Goal: Obtain resource: Download file/media

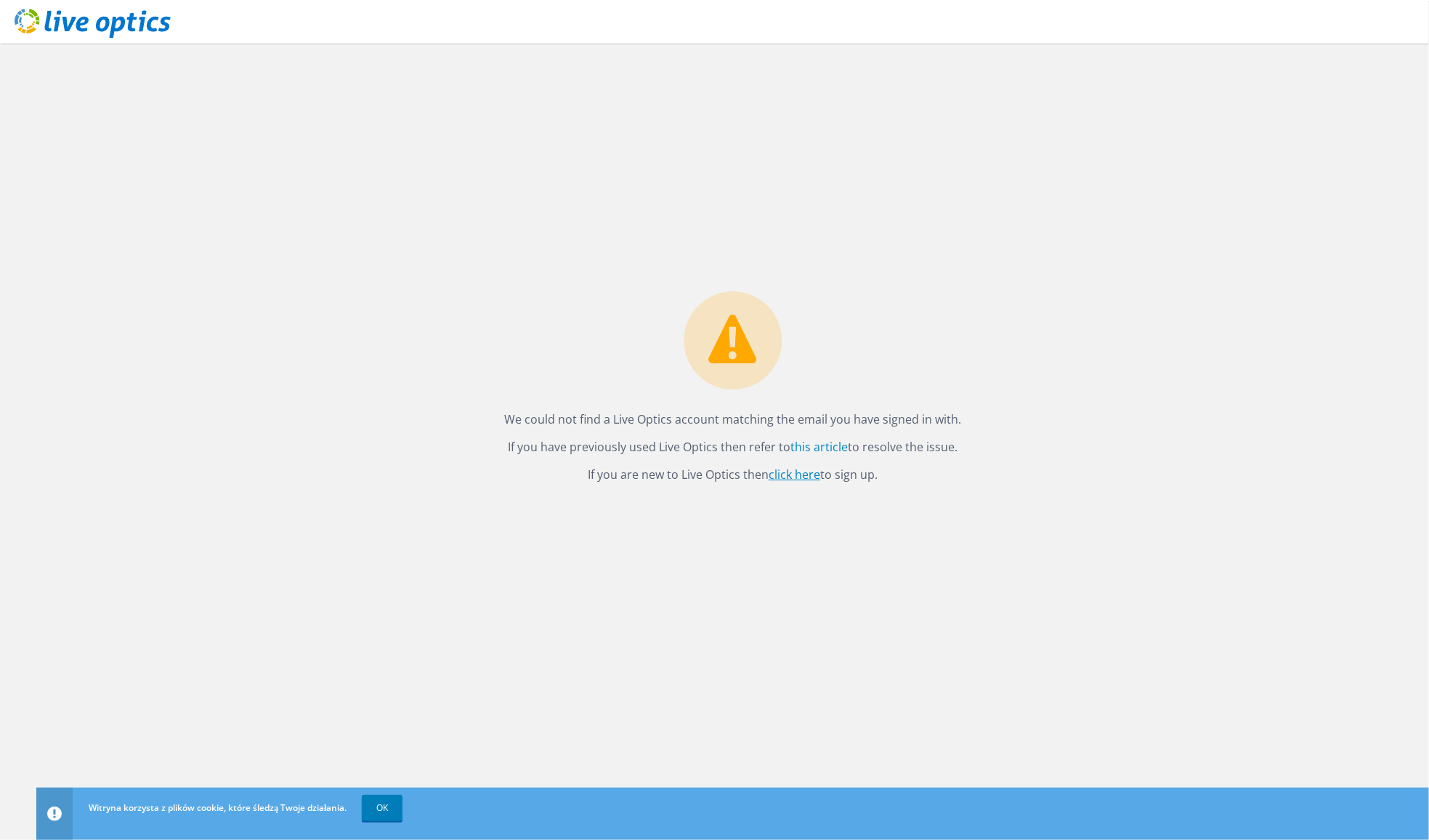
click at [787, 470] on link "click here" at bounding box center [794, 474] width 52 height 16
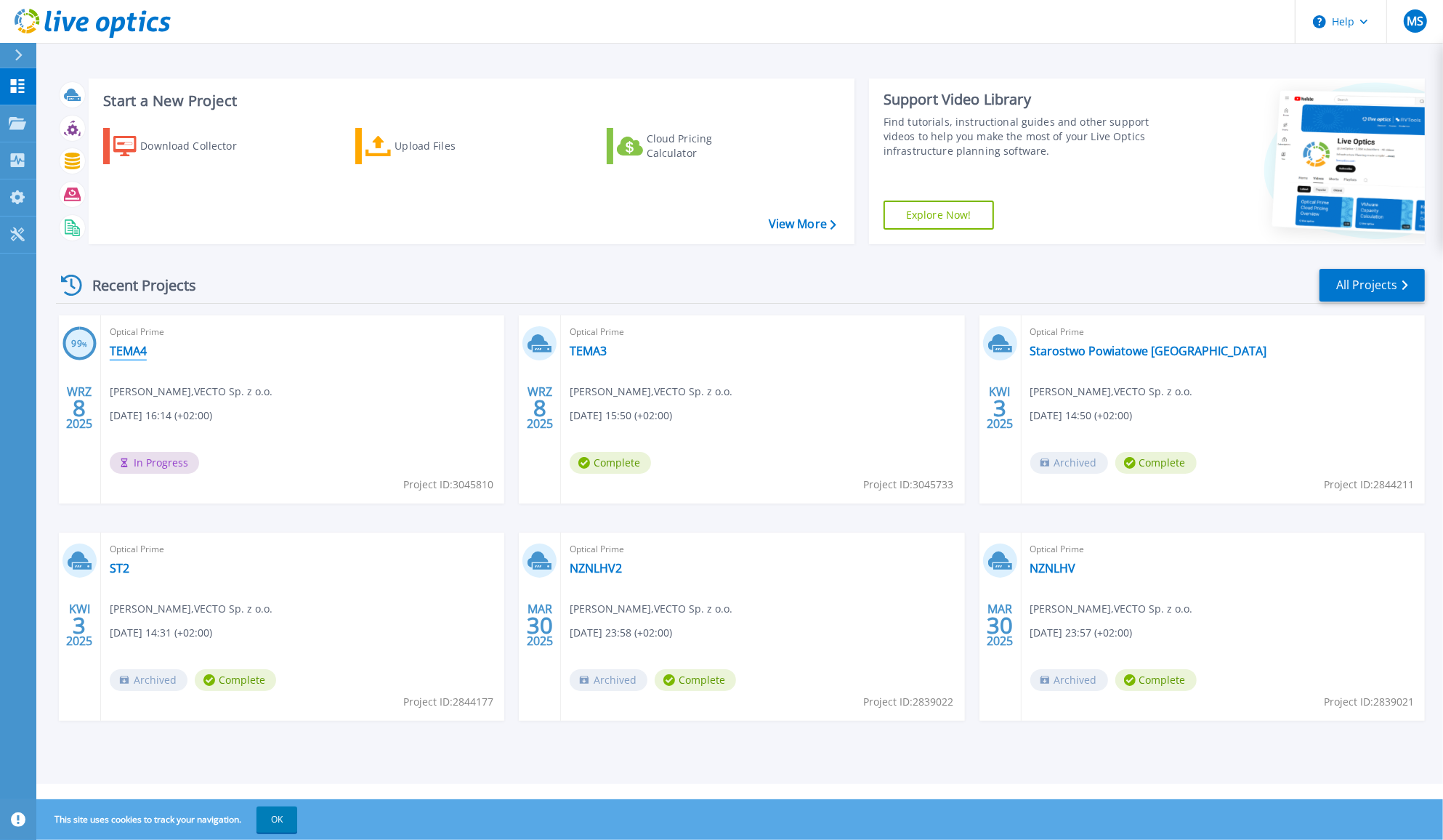
click at [127, 354] on link "TEMA4" at bounding box center [128, 351] width 37 height 15
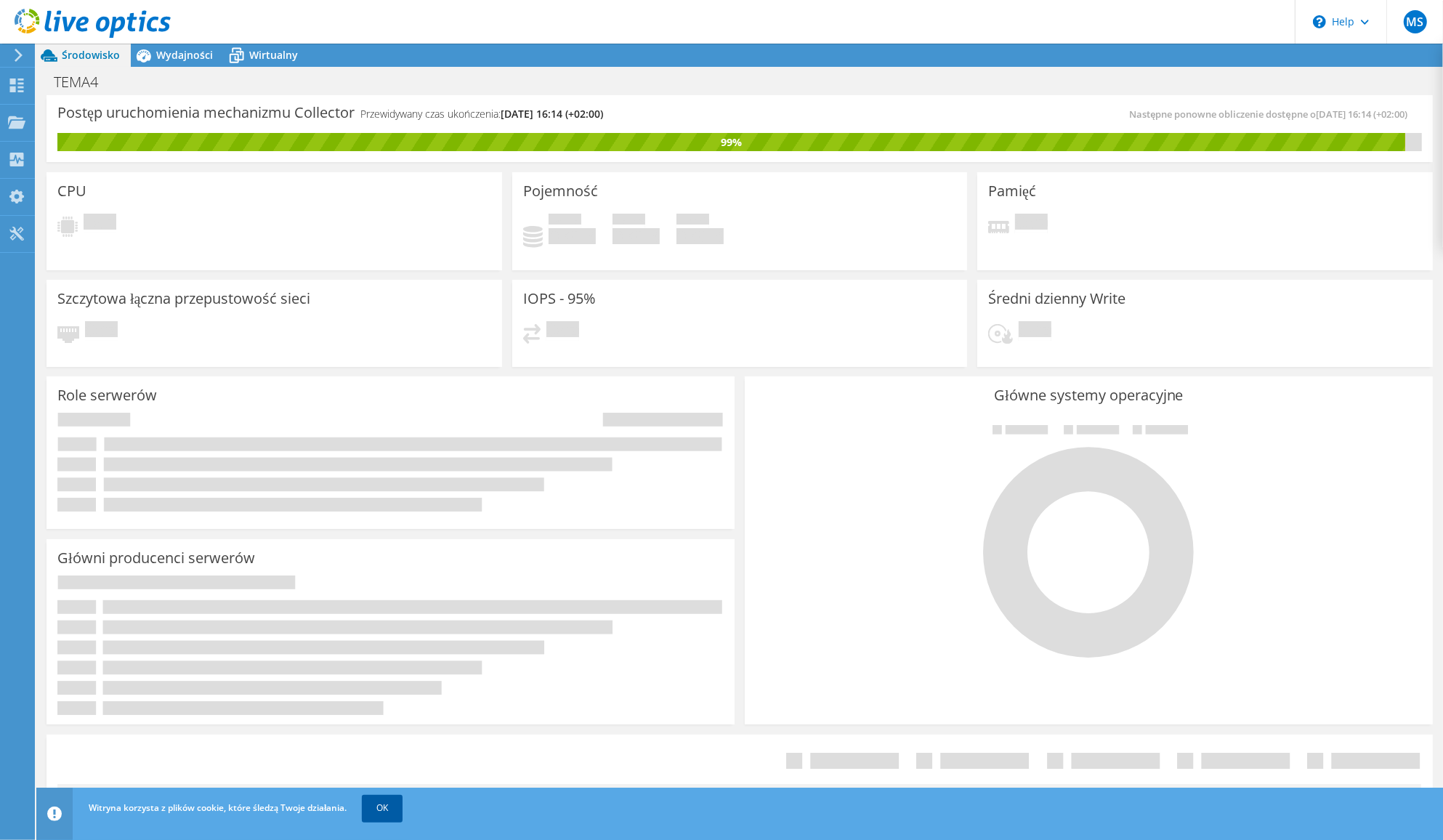
click at [396, 812] on link "OK" at bounding box center [382, 807] width 40 height 26
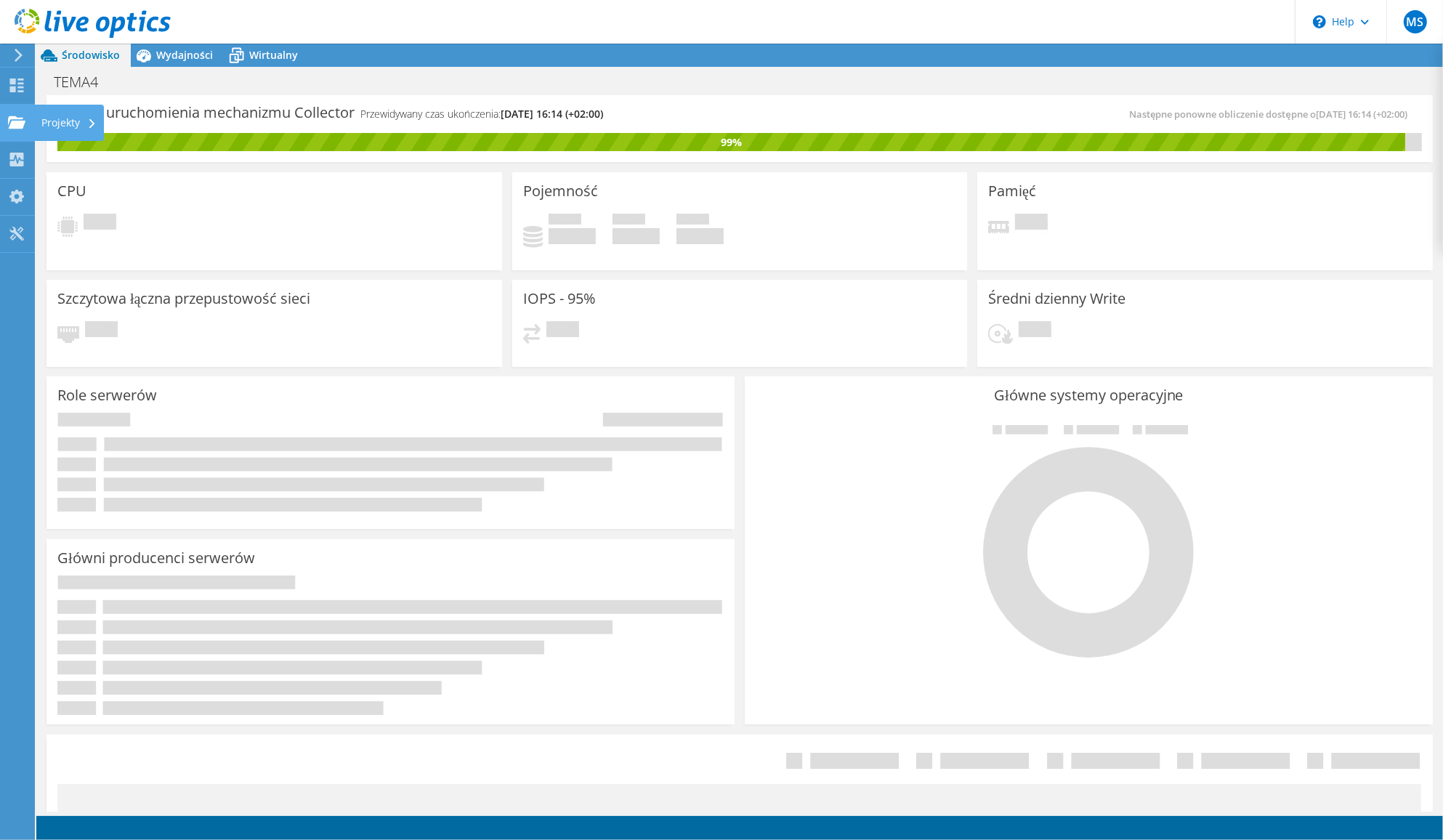
click at [15, 118] on use at bounding box center [16, 121] width 17 height 12
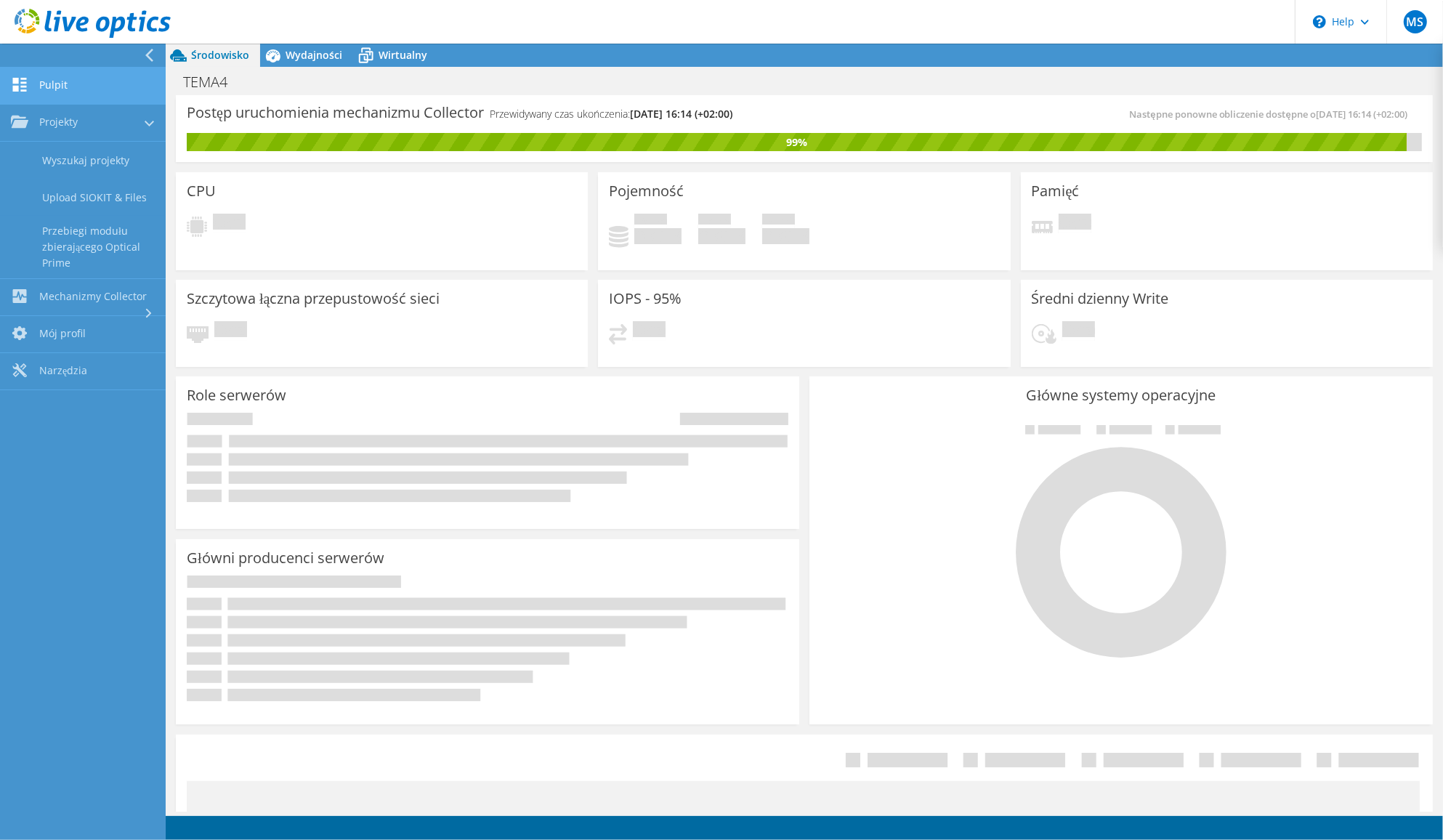
click at [55, 85] on link "Pulpit" at bounding box center [83, 86] width 166 height 37
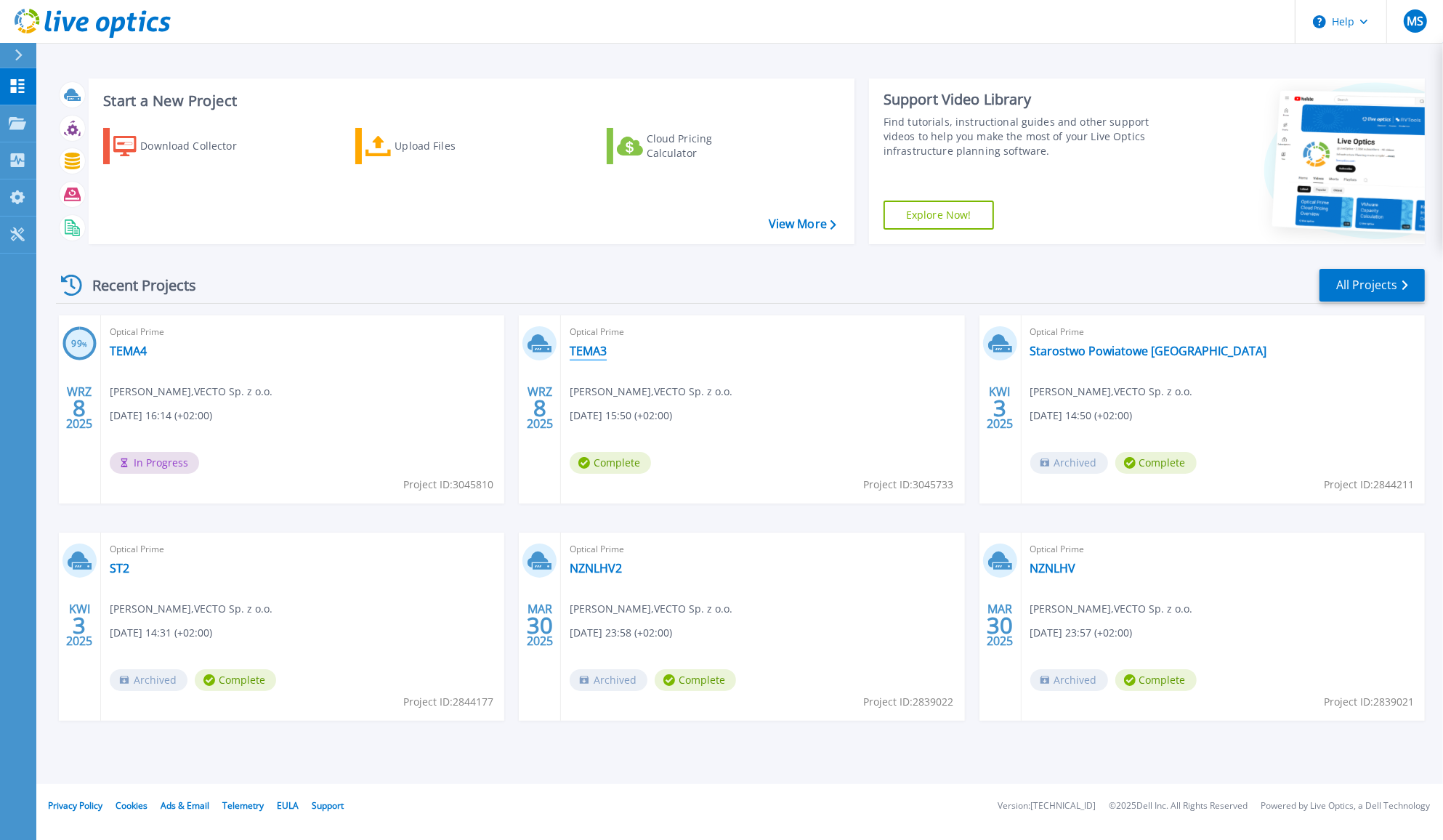
click at [578, 351] on link "TEMA3" at bounding box center [587, 351] width 37 height 15
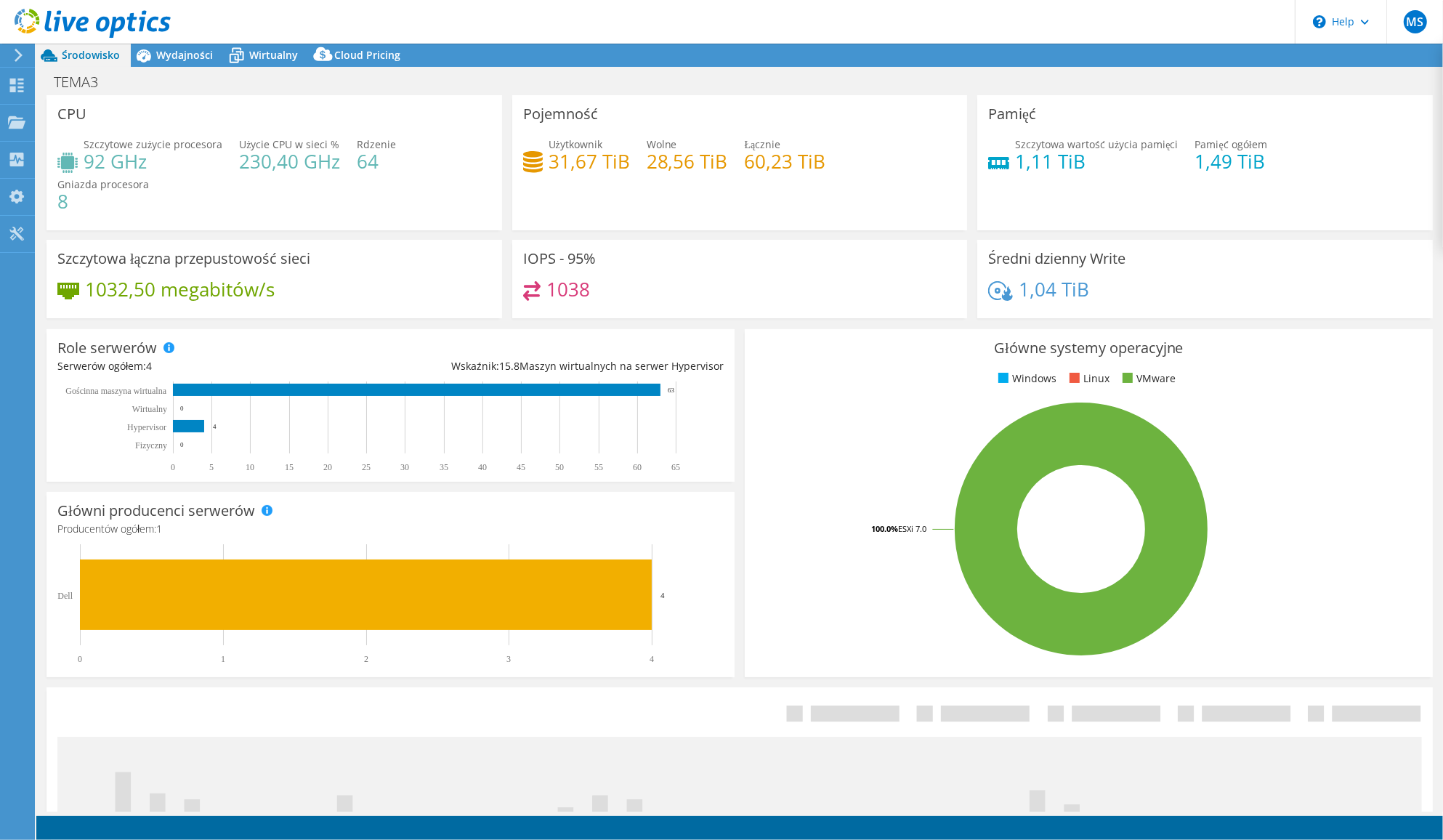
select select "USD"
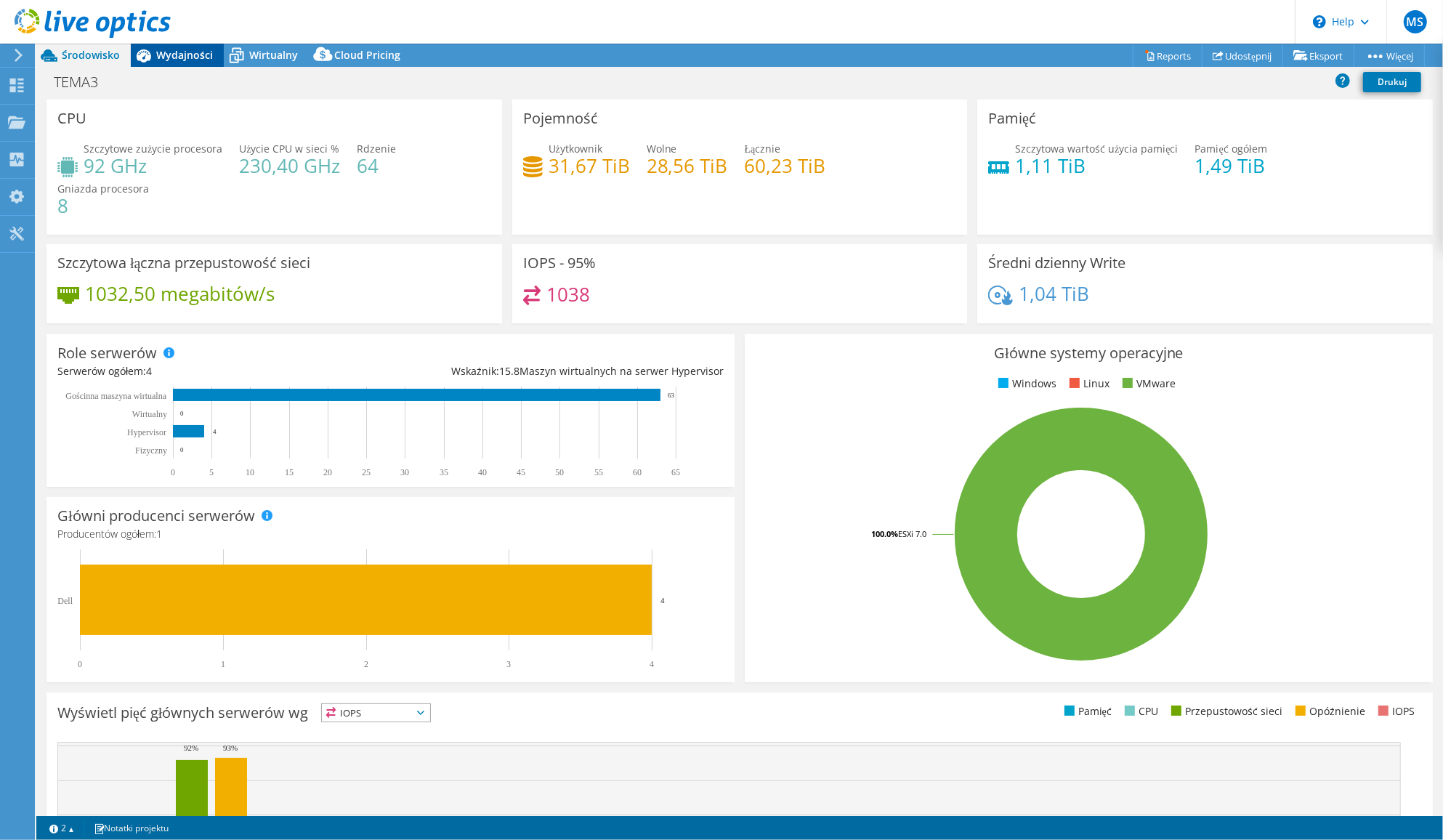
click at [166, 55] on span "Wydajności" at bounding box center [185, 55] width 57 height 14
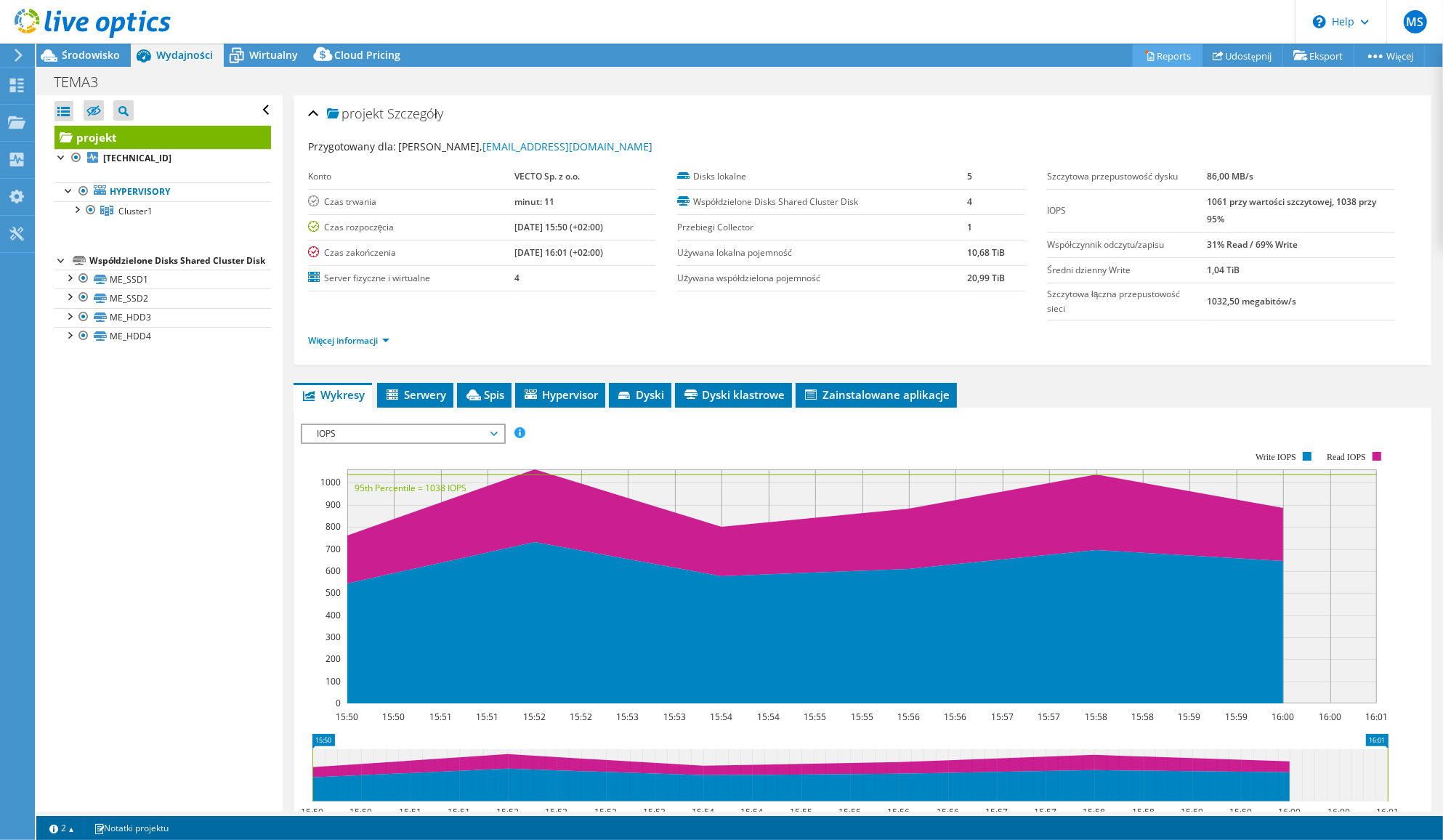
click at [1148, 52] on link "Reports" at bounding box center [1167, 56] width 70 height 22
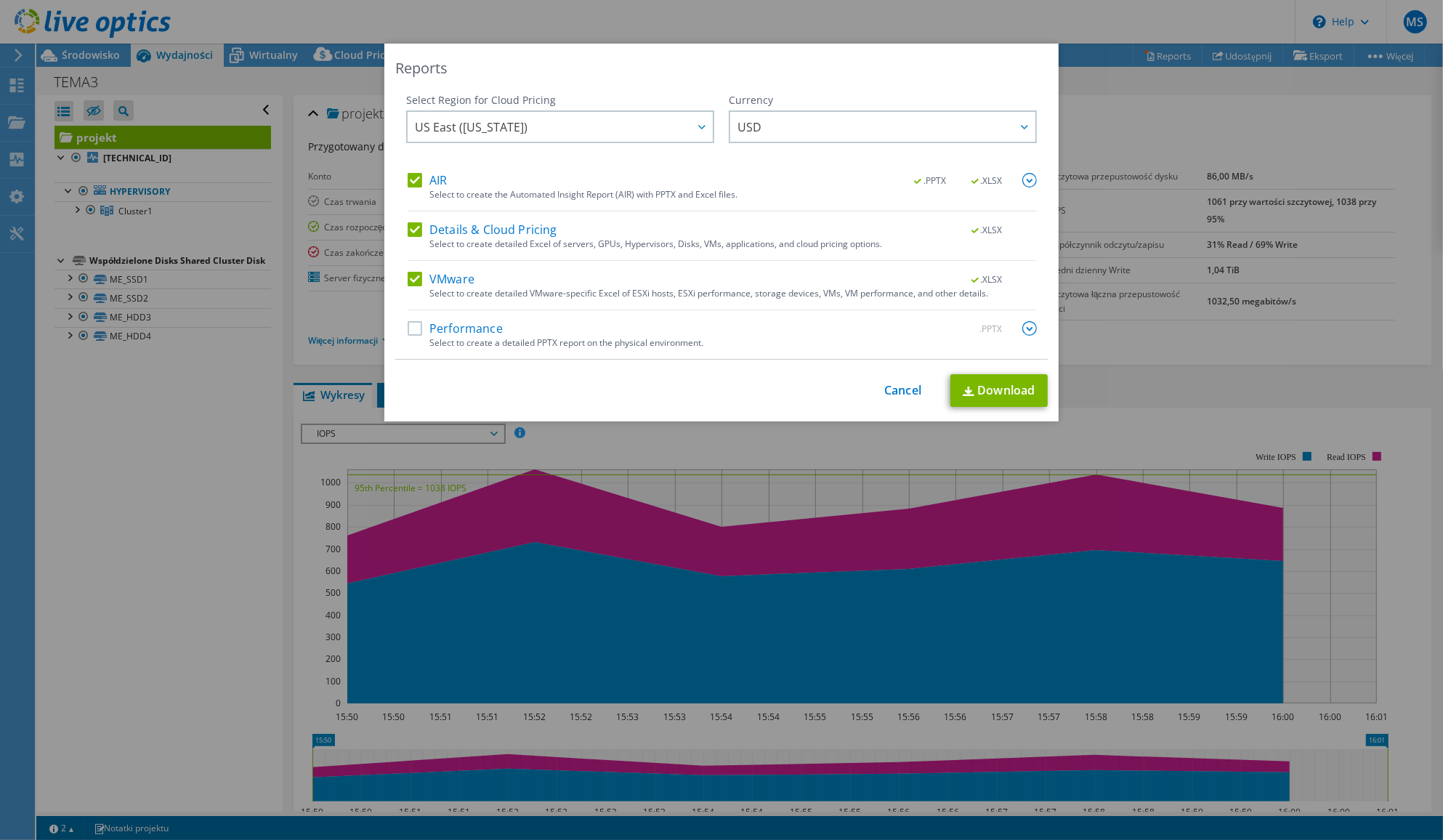
click at [408, 328] on label "Performance" at bounding box center [455, 328] width 95 height 15
click at [0, 0] on input "Performance" at bounding box center [0, 0] width 0 height 0
click at [1022, 176] on img at bounding box center [1029, 180] width 15 height 15
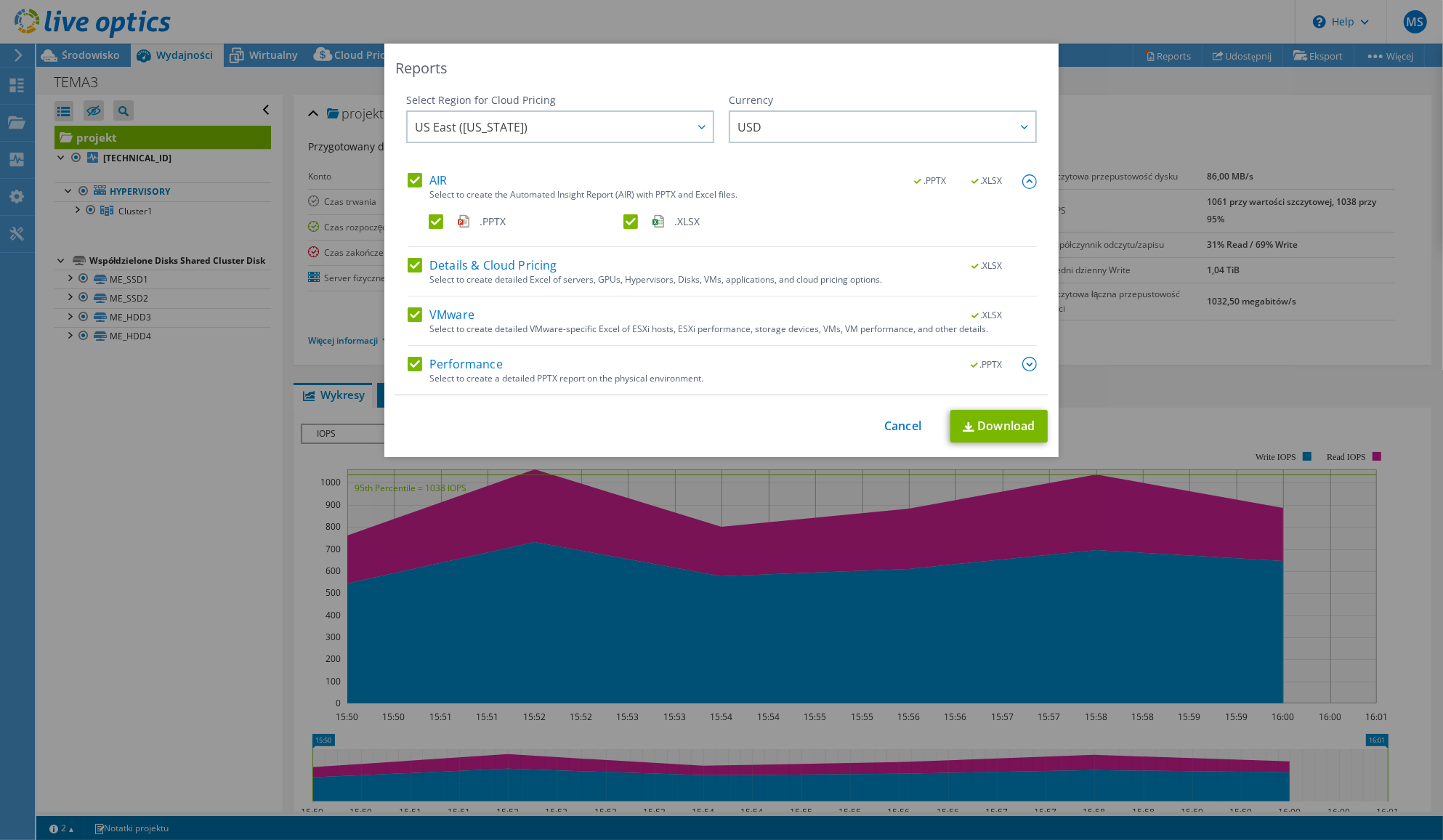
click at [1024, 360] on img at bounding box center [1029, 364] width 15 height 15
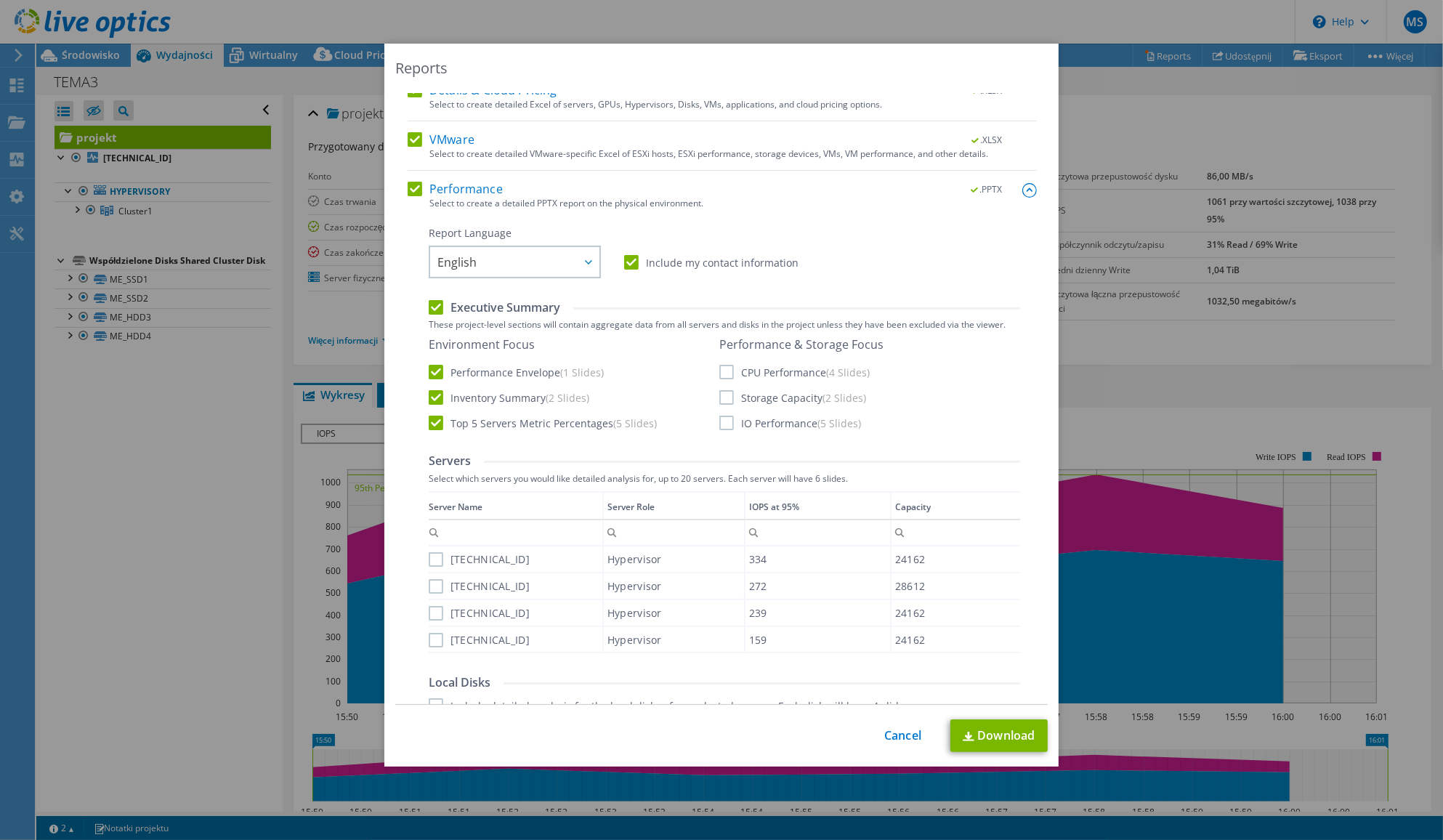
scroll to position [181, 0]
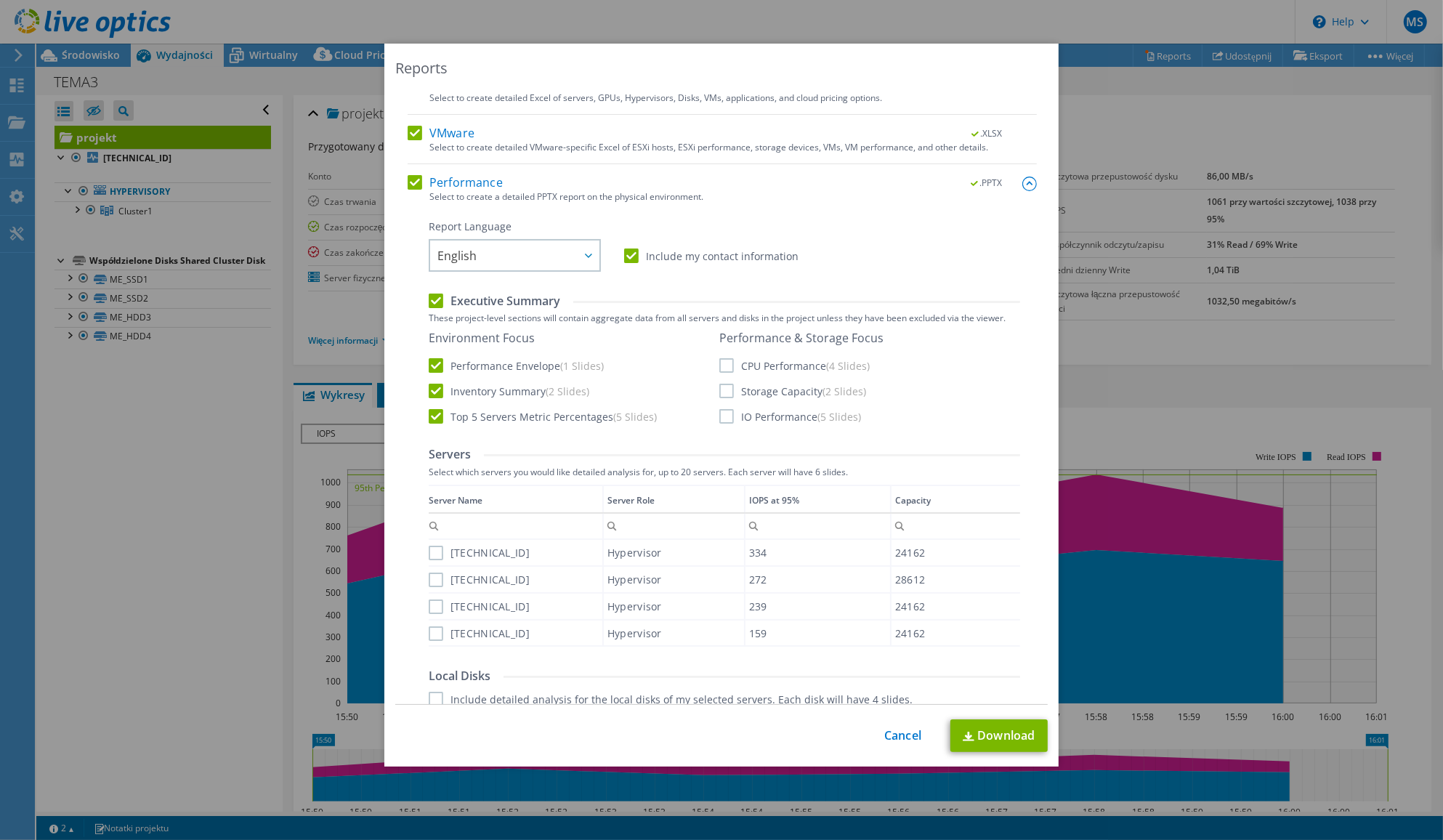
click at [722, 367] on label "CPU Performance (4 Slides)" at bounding box center [794, 365] width 150 height 15
click at [0, 0] on input "CPU Performance (4 Slides)" at bounding box center [0, 0] width 0 height 0
drag, startPoint x: 715, startPoint y: 393, endPoint x: 719, endPoint y: 410, distance: 17.5
click at [719, 395] on label "Storage Capacity (2 Slides)" at bounding box center [792, 390] width 147 height 15
click at [0, 0] on input "Storage Capacity (2 Slides)" at bounding box center [0, 0] width 0 height 0
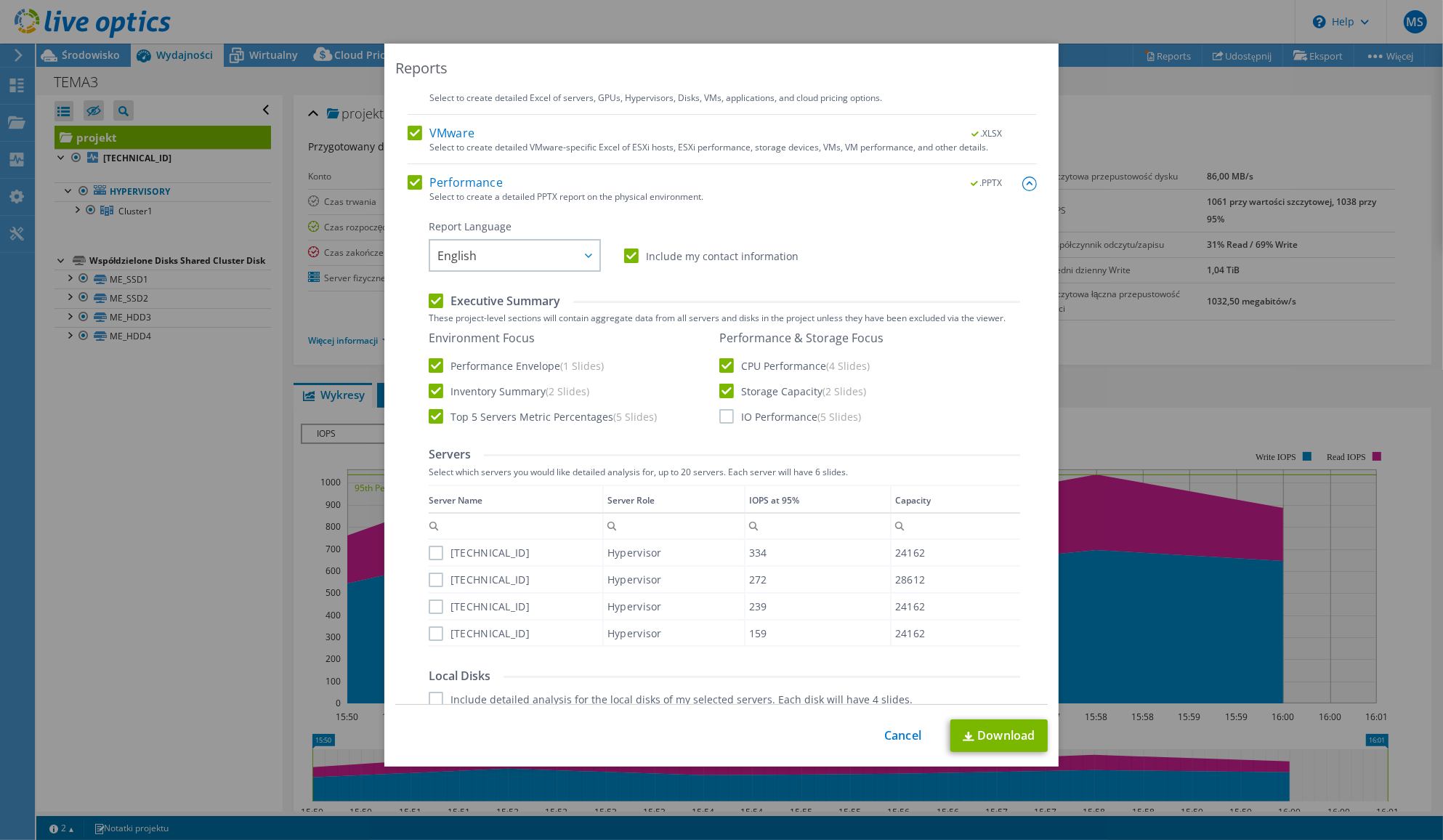
click at [722, 414] on label "IO Performance (5 Slides)" at bounding box center [789, 416] width 142 height 15
click at [0, 0] on input "IO Performance (5 Slides)" at bounding box center [0, 0] width 0 height 0
click at [428, 546] on label "192.168.50.194" at bounding box center [478, 552] width 101 height 15
click at [0, 0] on input "192.168.50.194" at bounding box center [0, 0] width 0 height 0
click at [428, 583] on label "192.168.50.195" at bounding box center [478, 579] width 101 height 15
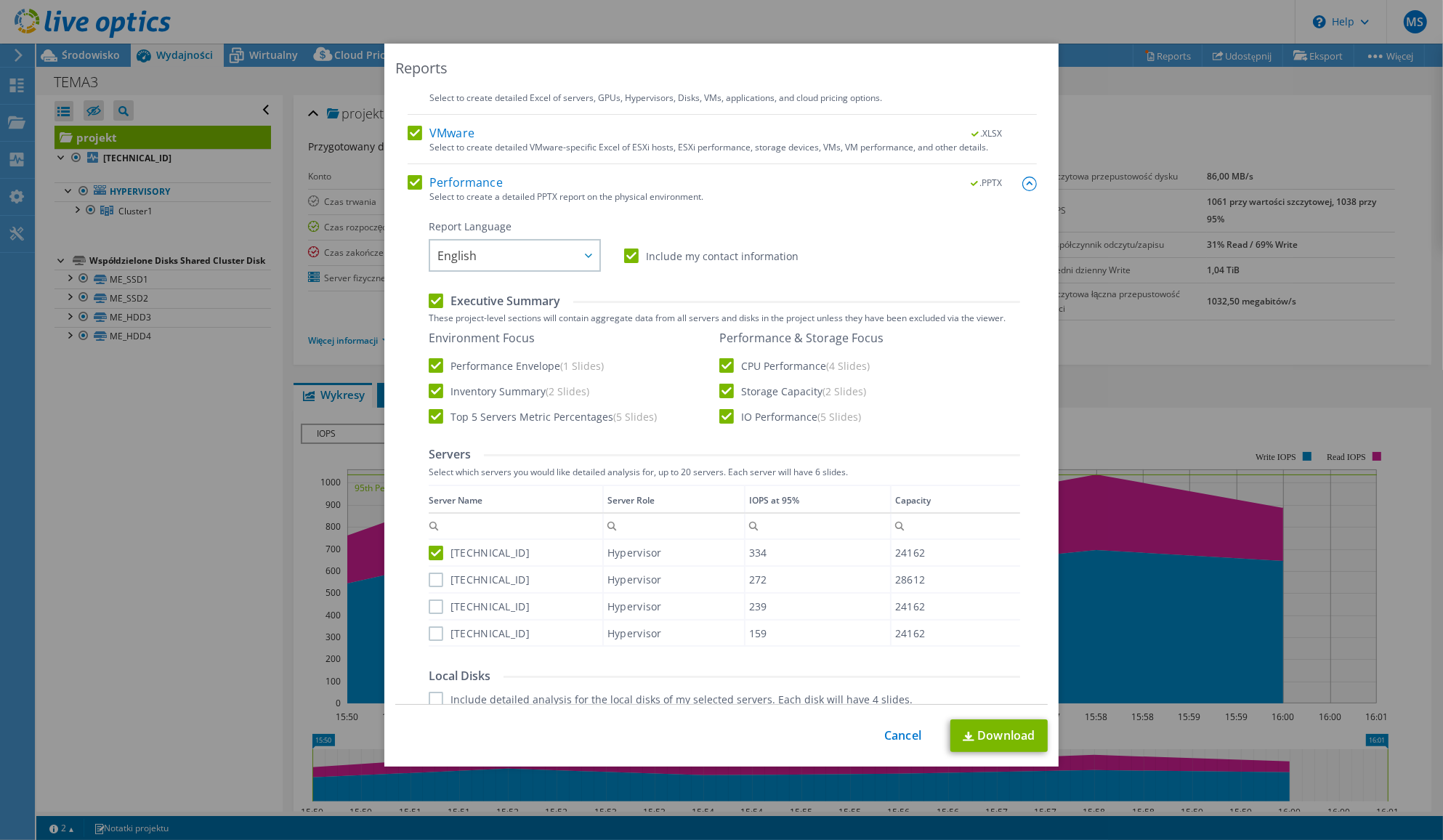
click at [0, 0] on input "192.168.50.195" at bounding box center [0, 0] width 0 height 0
click at [428, 603] on label "[TECHNICAL_ID]" at bounding box center [478, 606] width 101 height 15
click at [0, 0] on input "[TECHNICAL_ID]" at bounding box center [0, 0] width 0 height 0
click at [430, 632] on label "[TECHNICAL_ID]" at bounding box center [478, 633] width 101 height 15
click at [0, 0] on input "[TECHNICAL_ID]" at bounding box center [0, 0] width 0 height 0
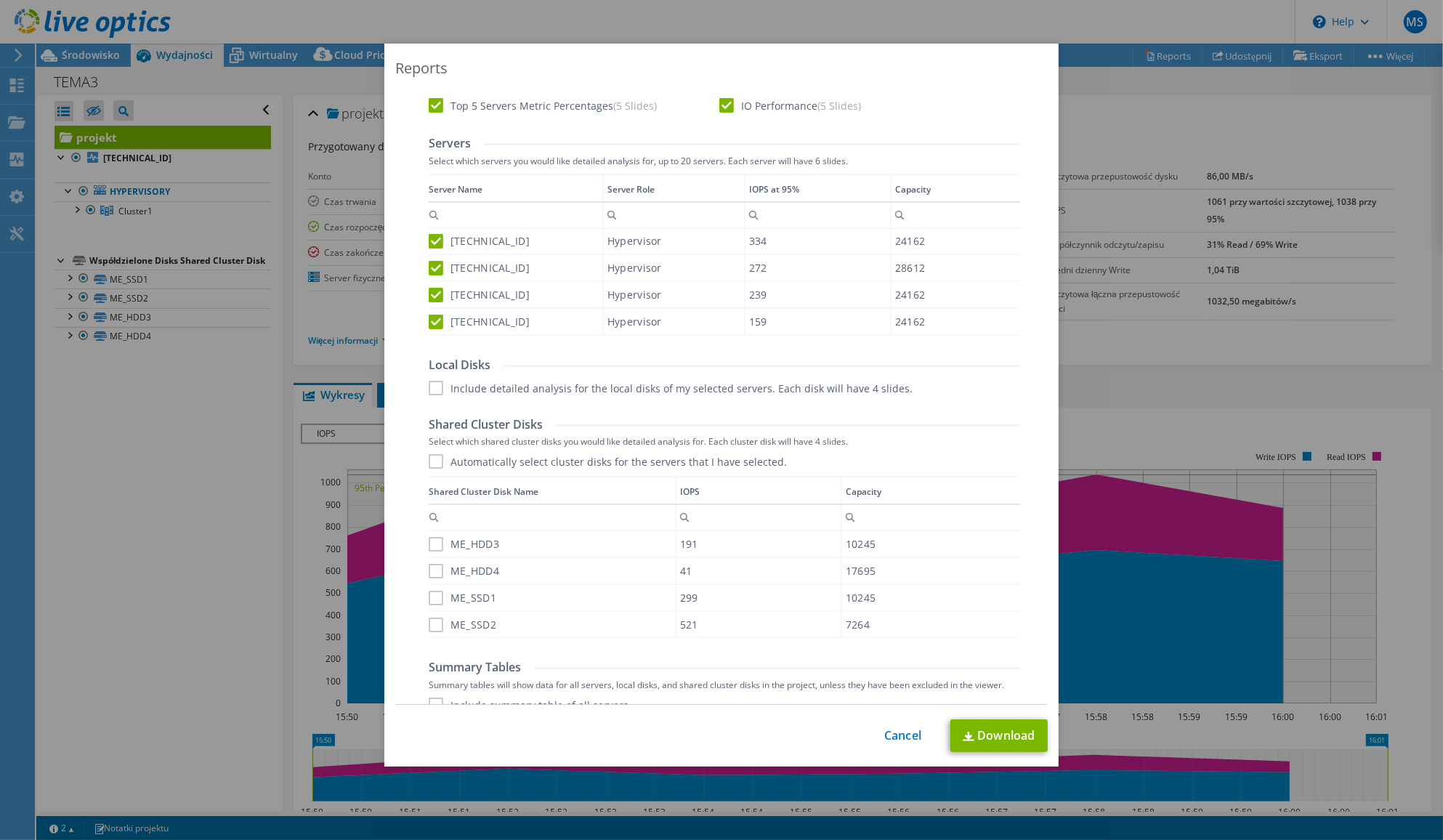
scroll to position [545, 0]
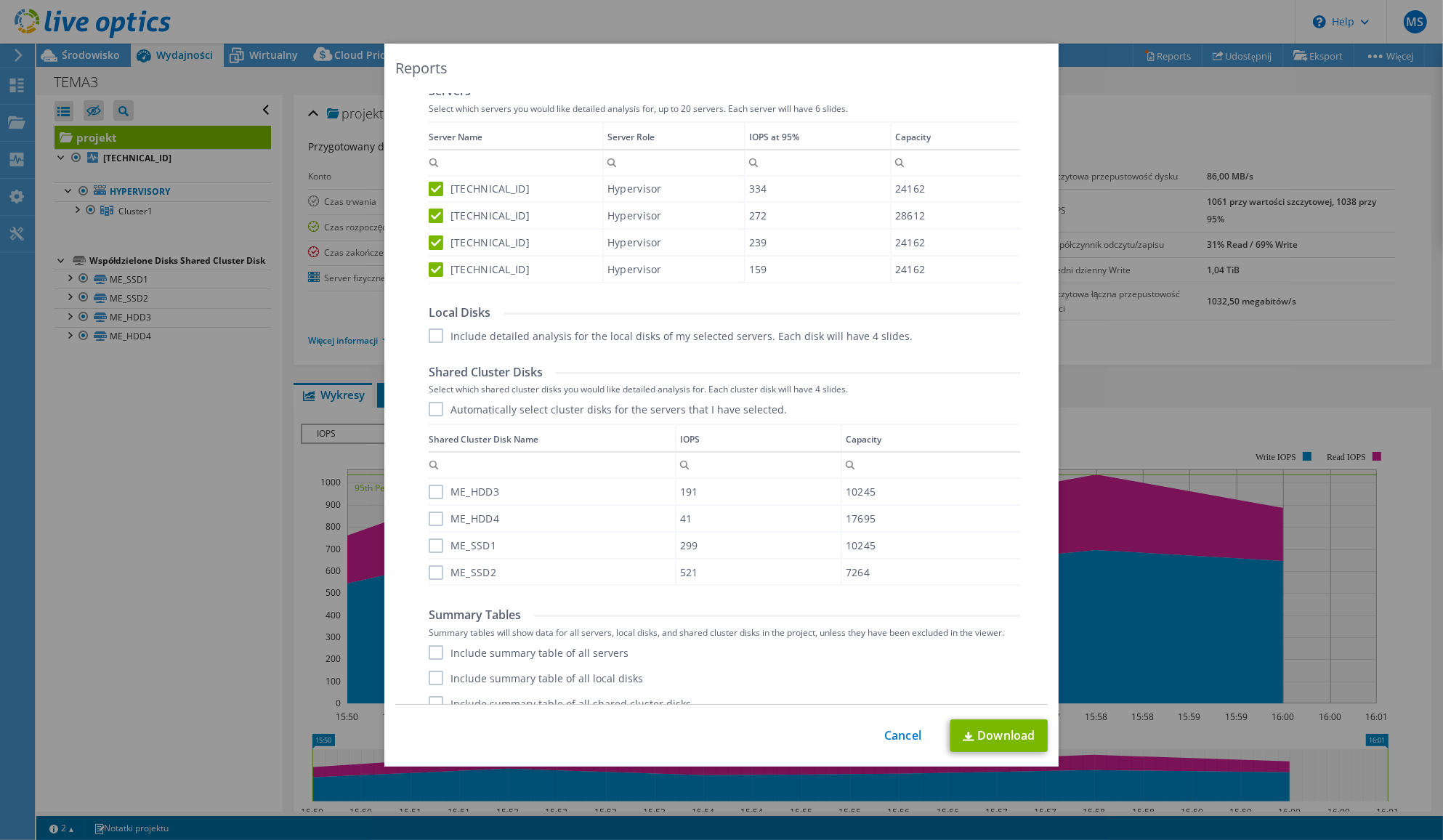
click at [428, 338] on label "Include detailed analysis for the local disks of my selected servers. Each disk…" at bounding box center [670, 335] width 484 height 15
click at [0, 0] on input "Include detailed analysis for the local disks of my selected servers. Each disk…" at bounding box center [0, 0] width 0 height 0
click at [428, 408] on label "Automatically select cluster disks for the servers that I have selected." at bounding box center [607, 408] width 358 height 15
click at [0, 0] on input "Automatically select cluster disks for the servers that I have selected." at bounding box center [0, 0] width 0 height 0
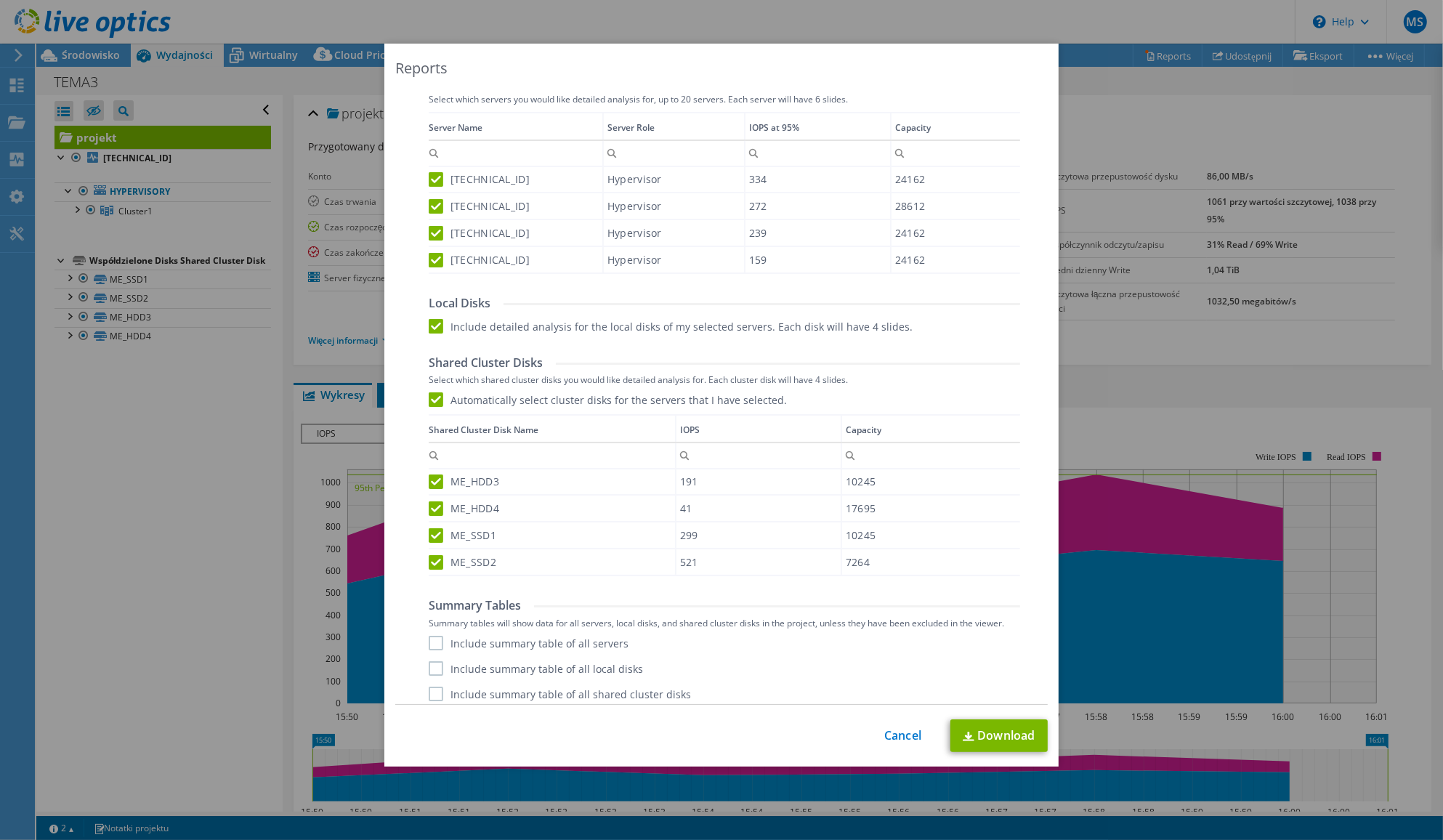
scroll to position [561, 0]
click at [430, 634] on label "Include summary table of all servers" at bounding box center [528, 636] width 200 height 15
click at [0, 0] on input "Include summary table of all servers" at bounding box center [0, 0] width 0 height 0
click at [433, 666] on label "Include summary table of all local disks" at bounding box center [535, 661] width 214 height 15
click at [0, 0] on input "Include summary table of all local disks" at bounding box center [0, 0] width 0 height 0
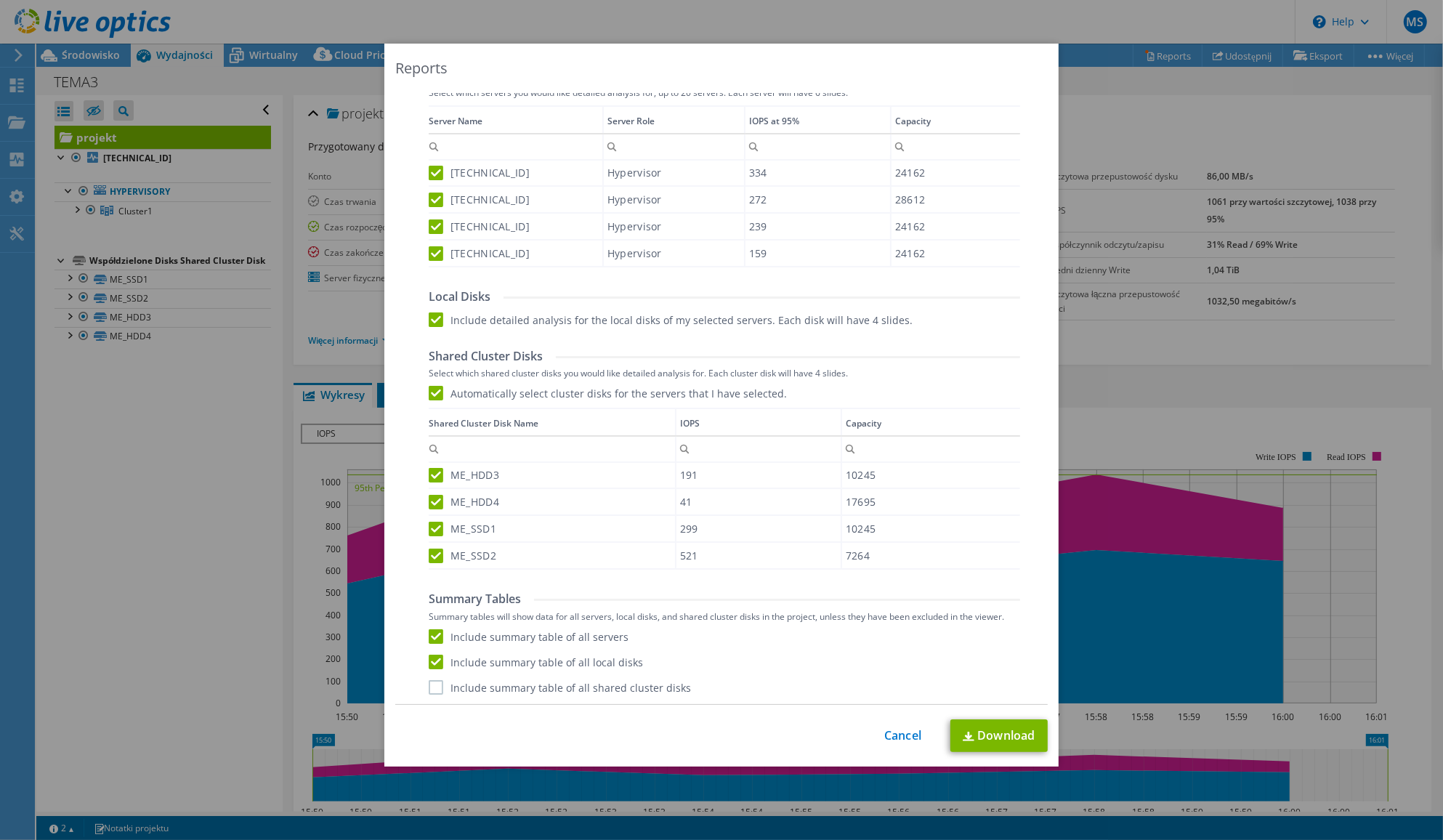
click at [436, 686] on label "Include summary table of all shared cluster disks" at bounding box center [559, 687] width 262 height 15
click at [0, 0] on input "Include summary table of all shared cluster disks" at bounding box center [0, 0] width 0 height 0
click at [989, 731] on link "Download" at bounding box center [998, 735] width 97 height 33
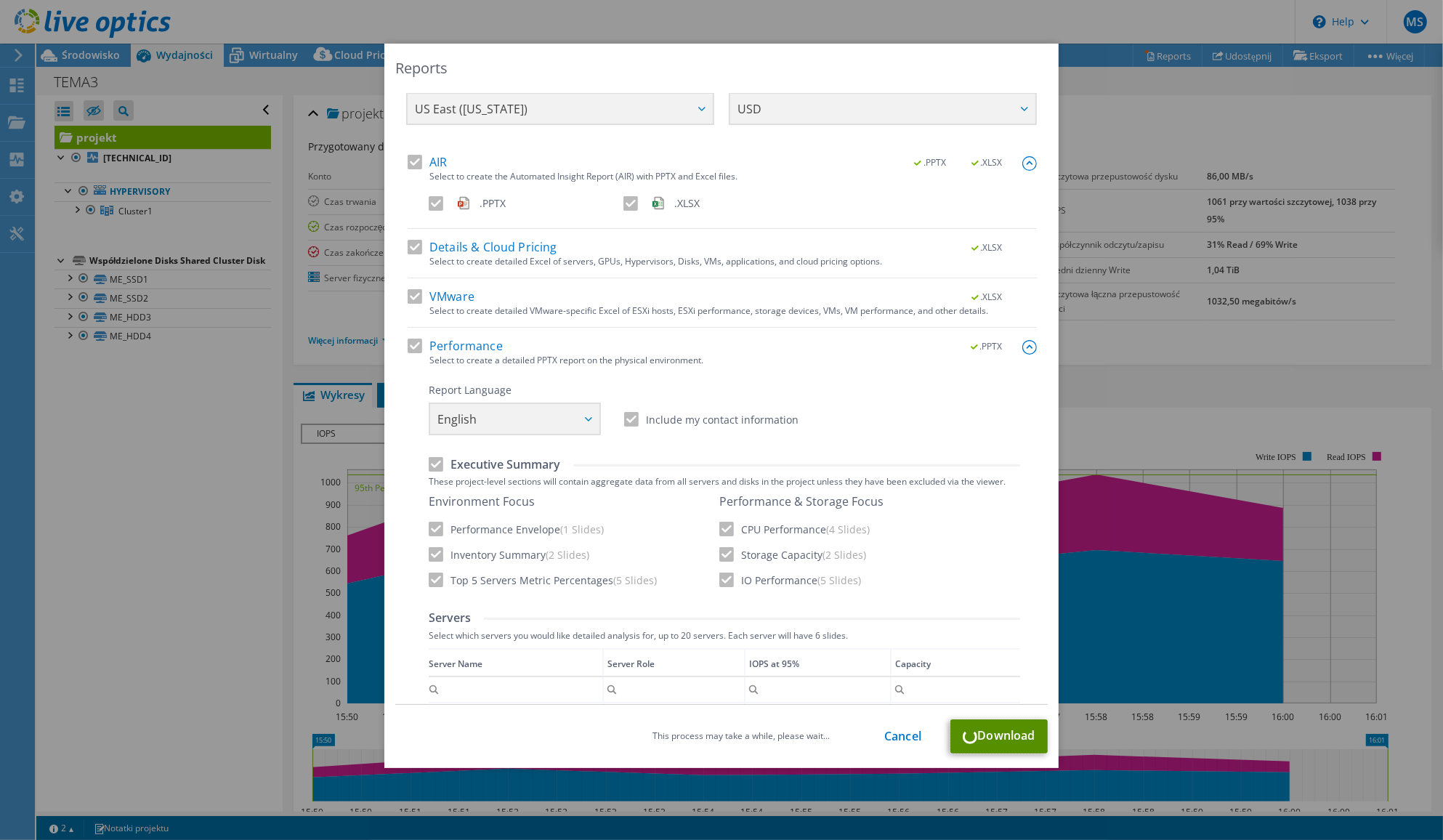
scroll to position [16, 0]
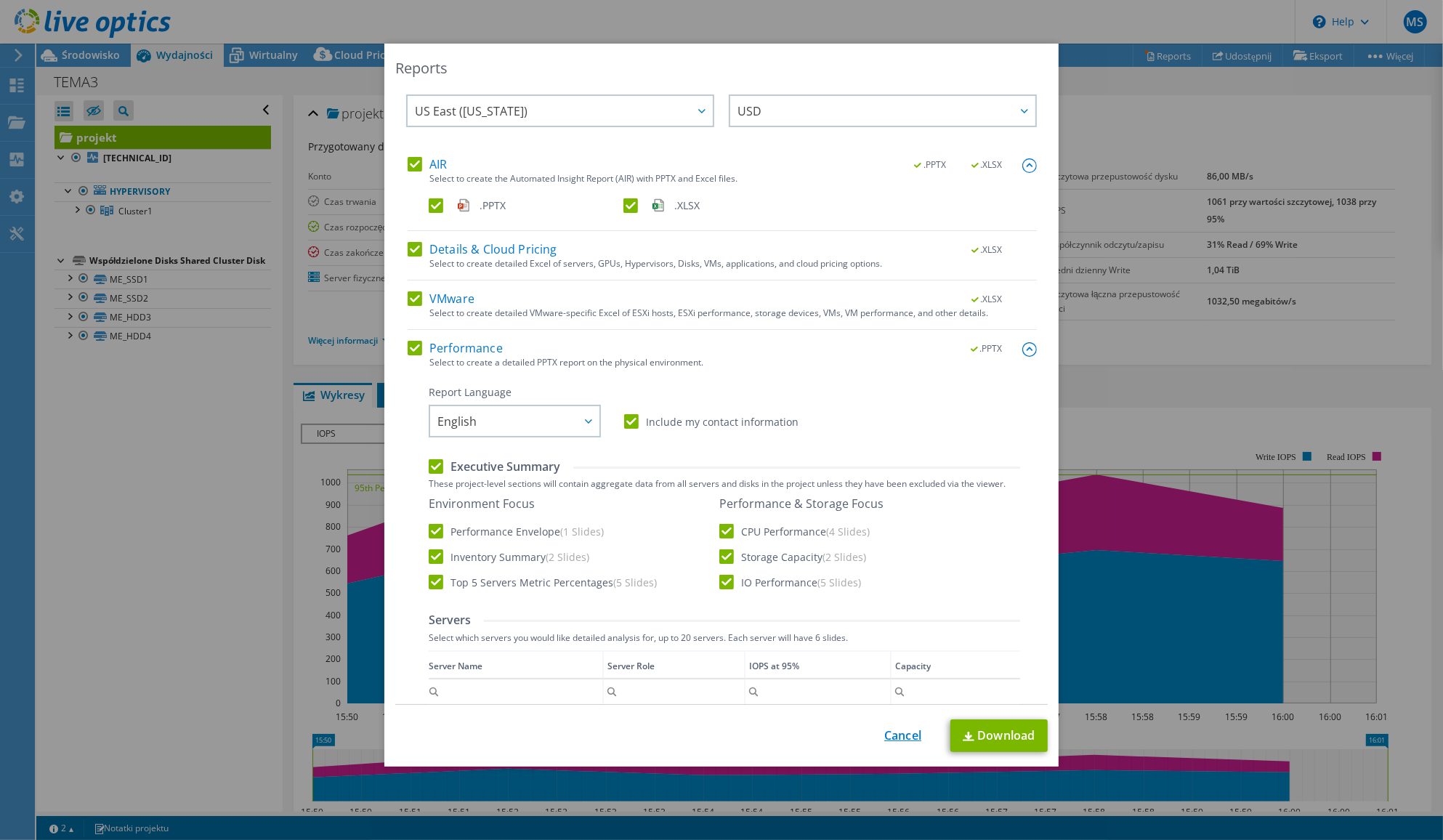
click at [896, 735] on link "Cancel" at bounding box center [902, 735] width 37 height 14
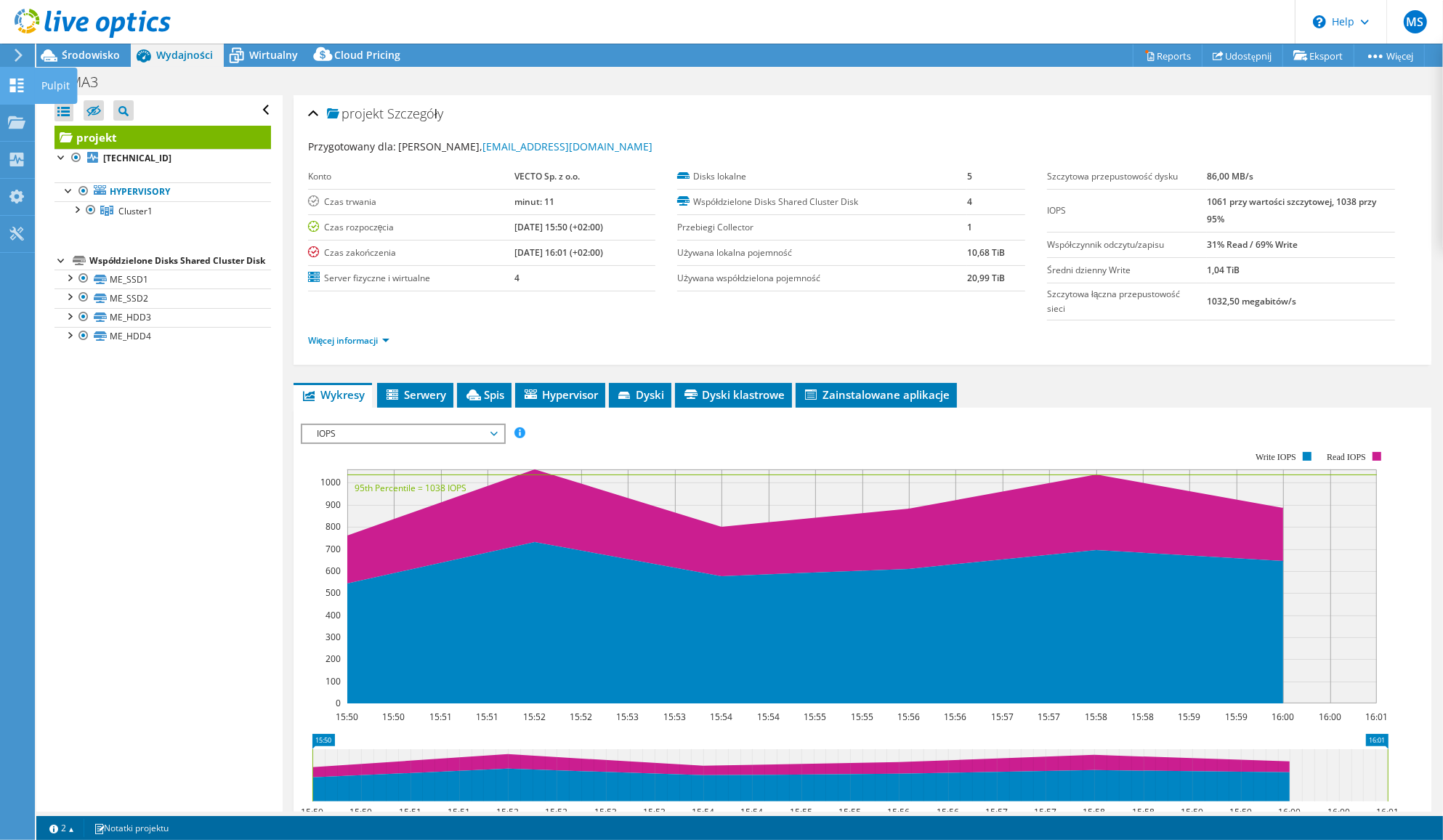
click at [11, 85] on icon at bounding box center [16, 85] width 17 height 14
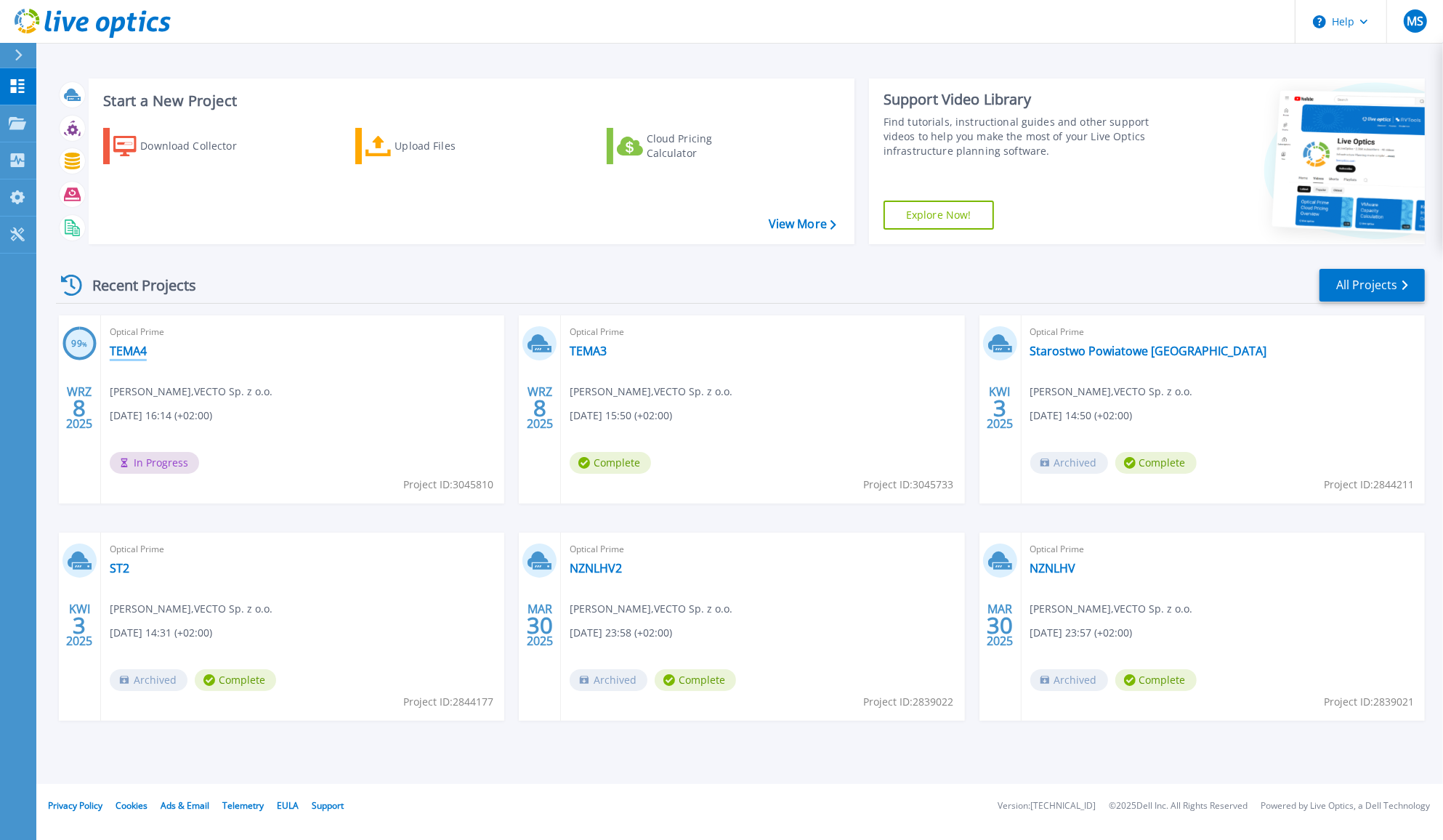
click at [120, 353] on link "TEMA4" at bounding box center [128, 351] width 37 height 15
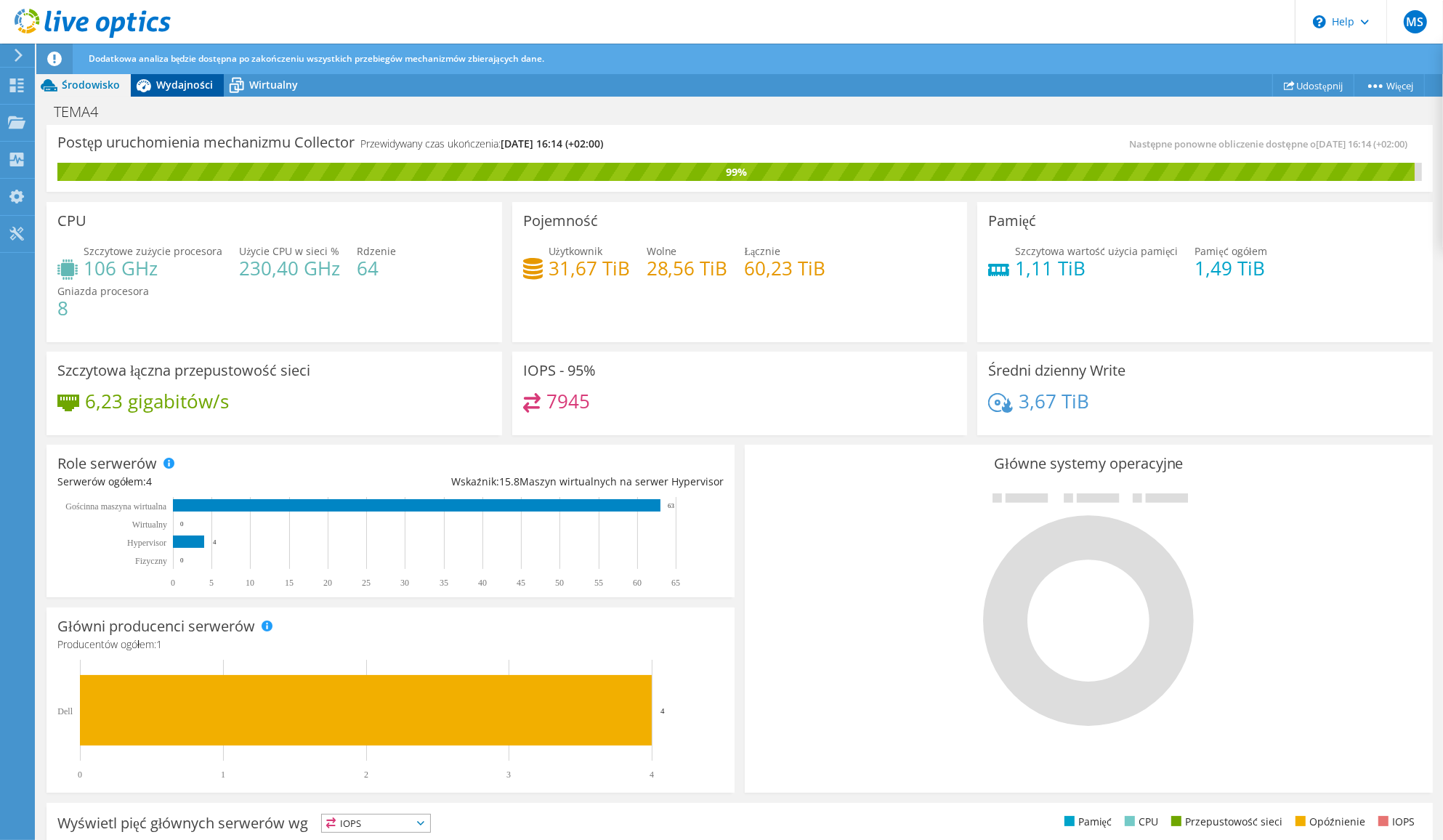
click at [175, 81] on span "Wydajności" at bounding box center [185, 84] width 57 height 14
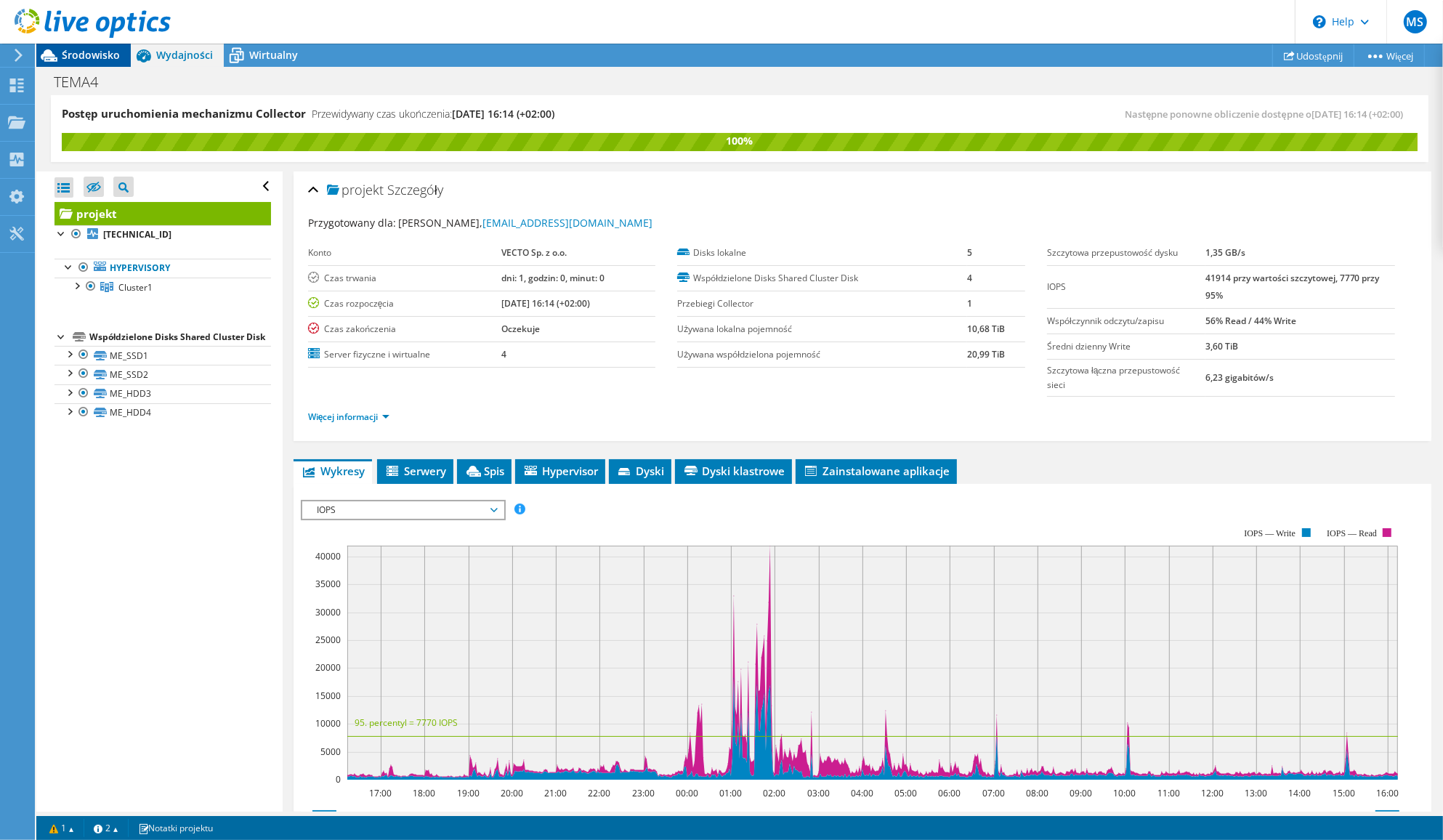
click at [81, 49] on span "Środowisko" at bounding box center [91, 55] width 58 height 14
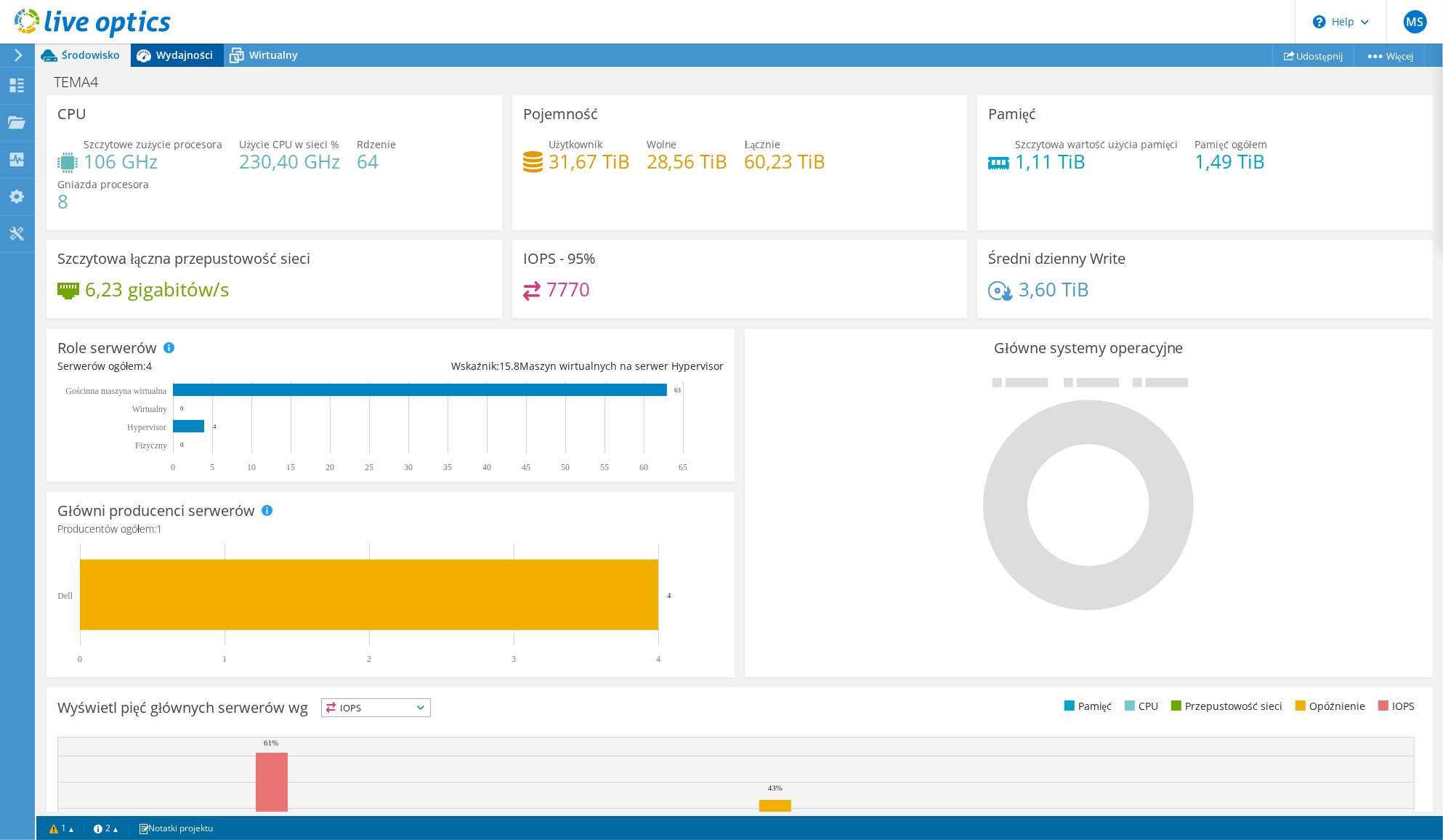
click at [161, 55] on span "Wydajności" at bounding box center [185, 55] width 57 height 14
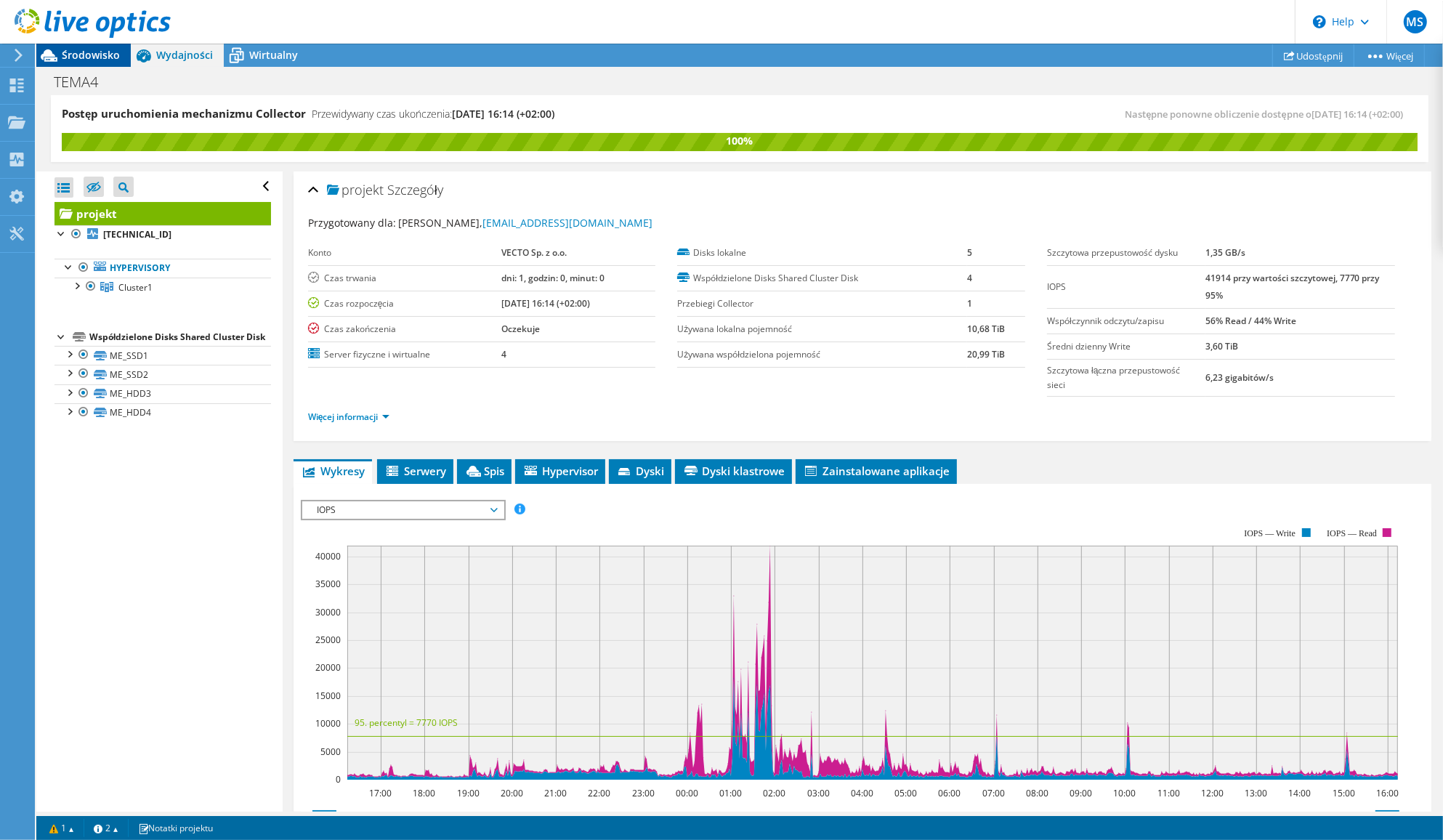
click at [101, 51] on span "Środowisko" at bounding box center [91, 55] width 58 height 14
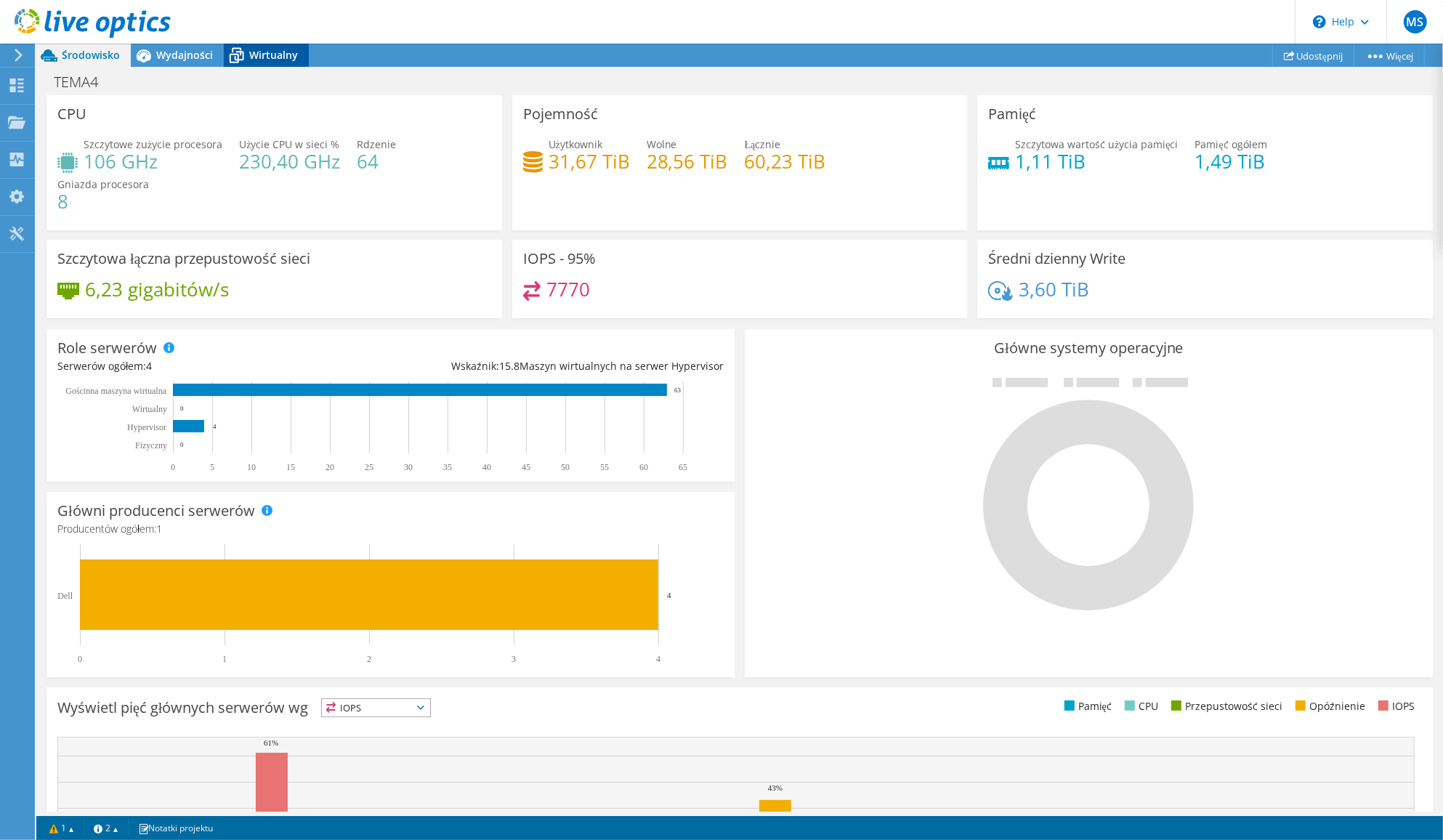
click at [255, 53] on span "Wirtualny" at bounding box center [273, 55] width 49 height 14
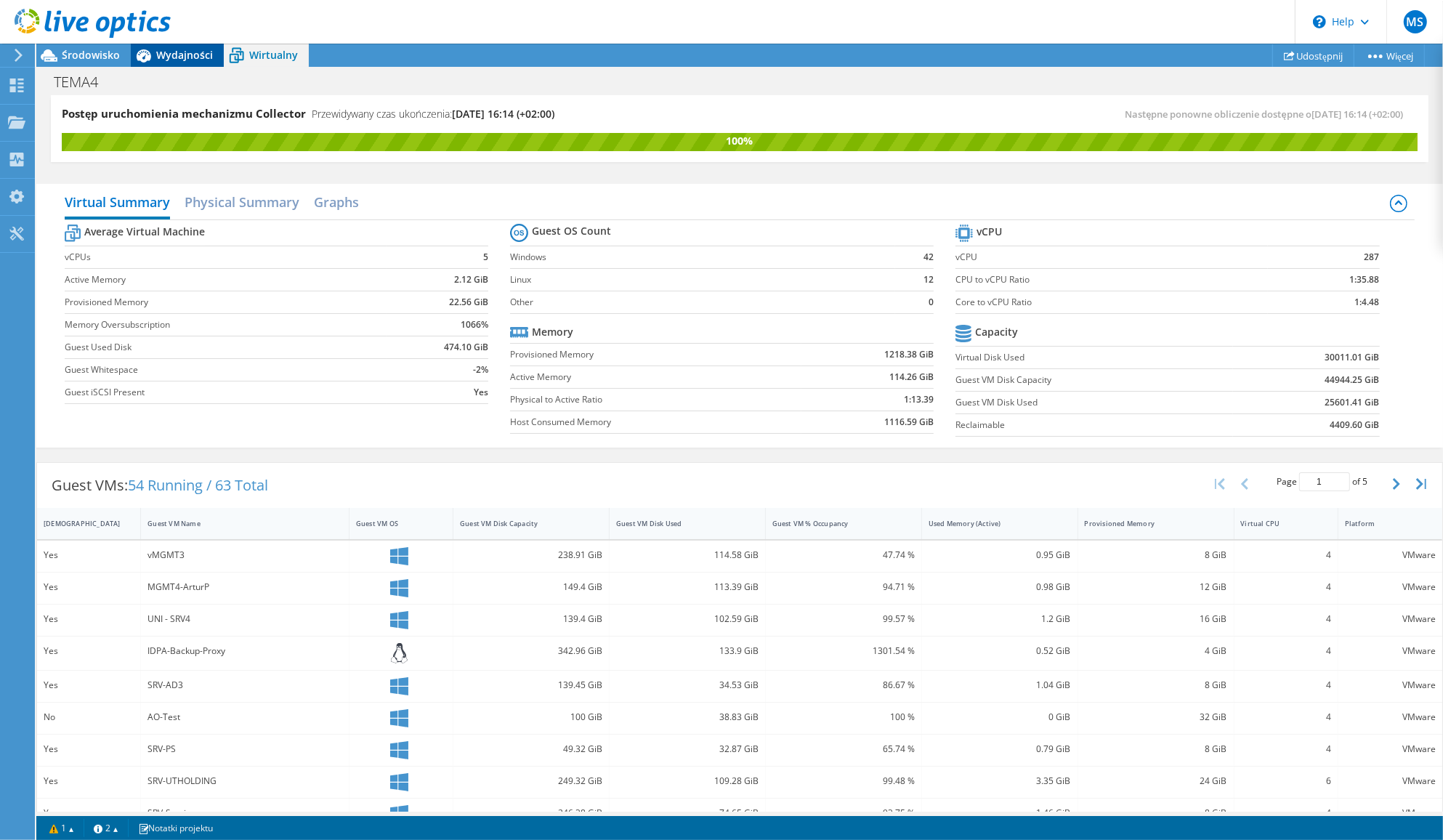
click at [163, 58] on span "Wydajności" at bounding box center [185, 55] width 57 height 14
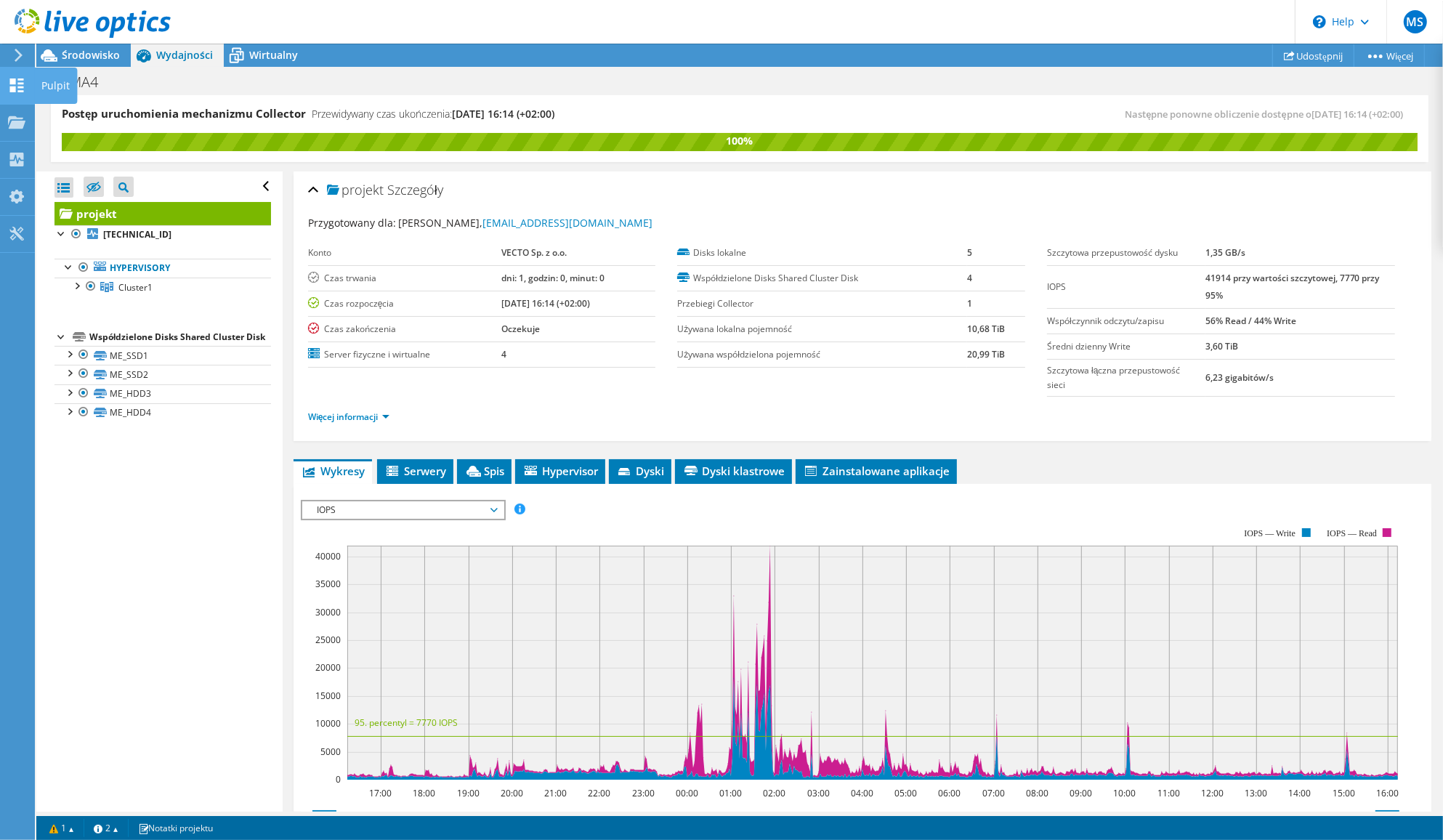
click at [21, 83] on use at bounding box center [17, 85] width 14 height 14
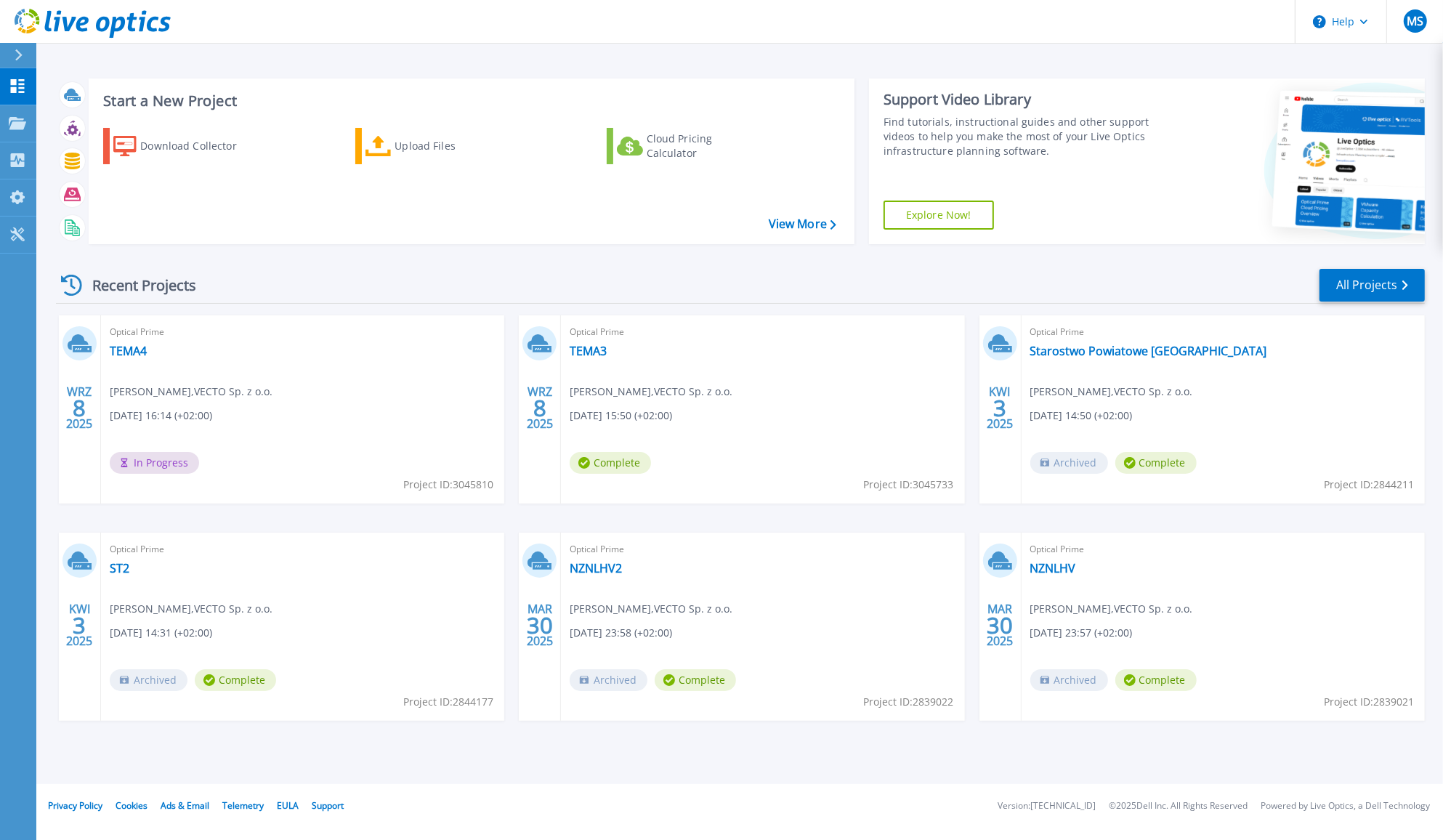
click at [71, 280] on icon at bounding box center [71, 285] width 21 height 21
click at [143, 353] on link "TEMA4" at bounding box center [128, 351] width 37 height 15
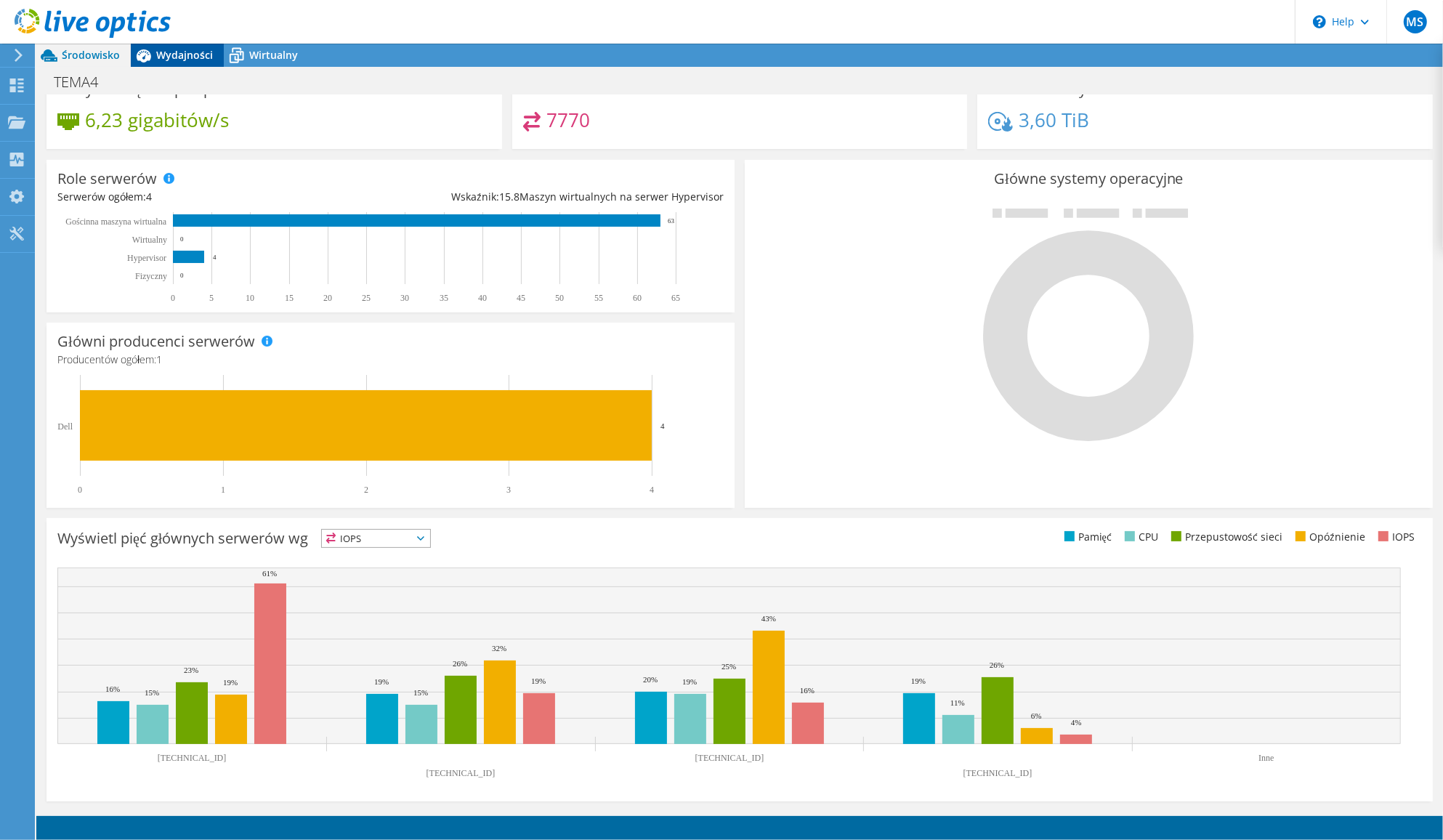
click at [189, 56] on span "Wydajności" at bounding box center [185, 55] width 57 height 14
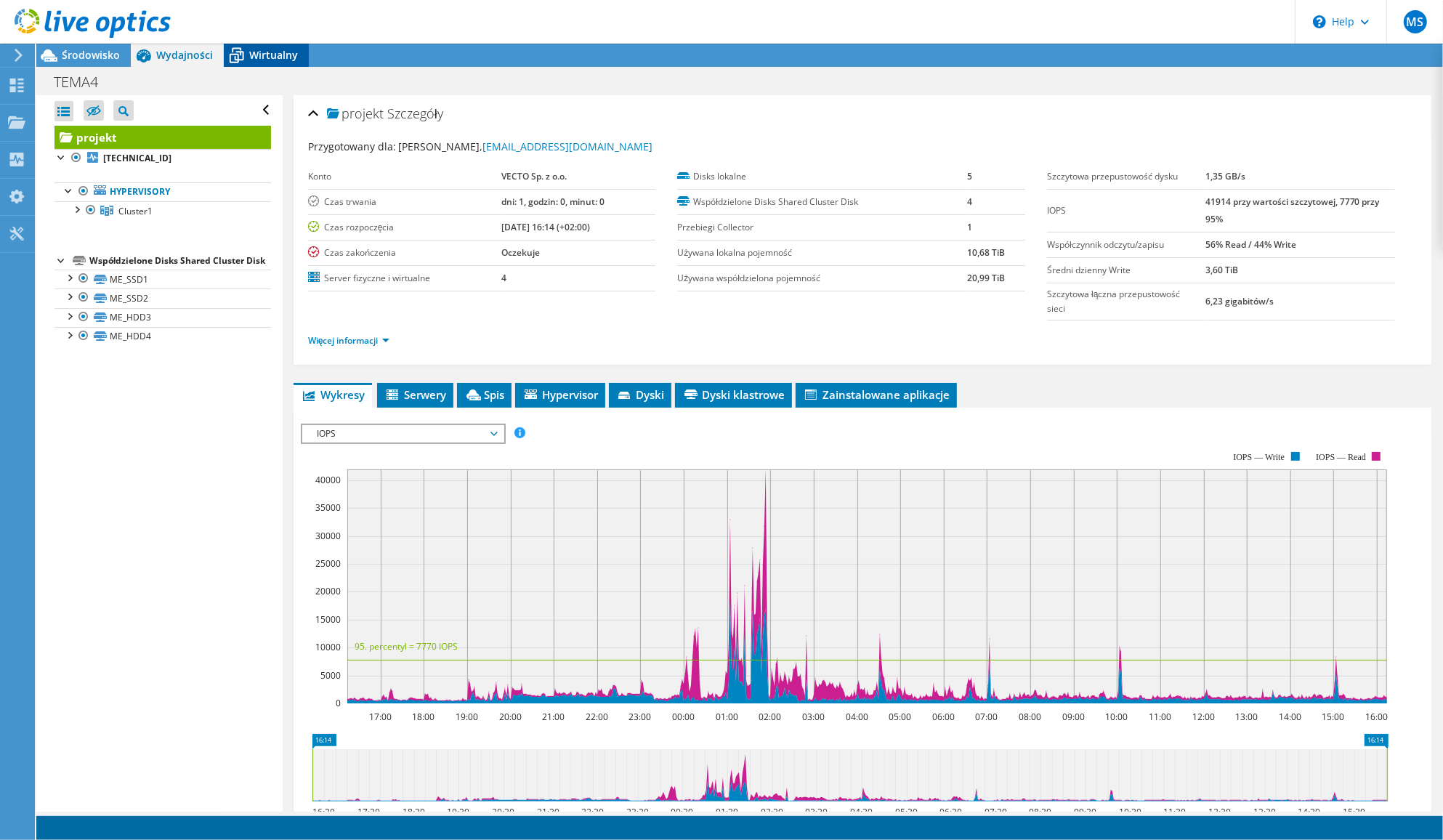
click at [269, 58] on span "Wirtualny" at bounding box center [273, 55] width 49 height 14
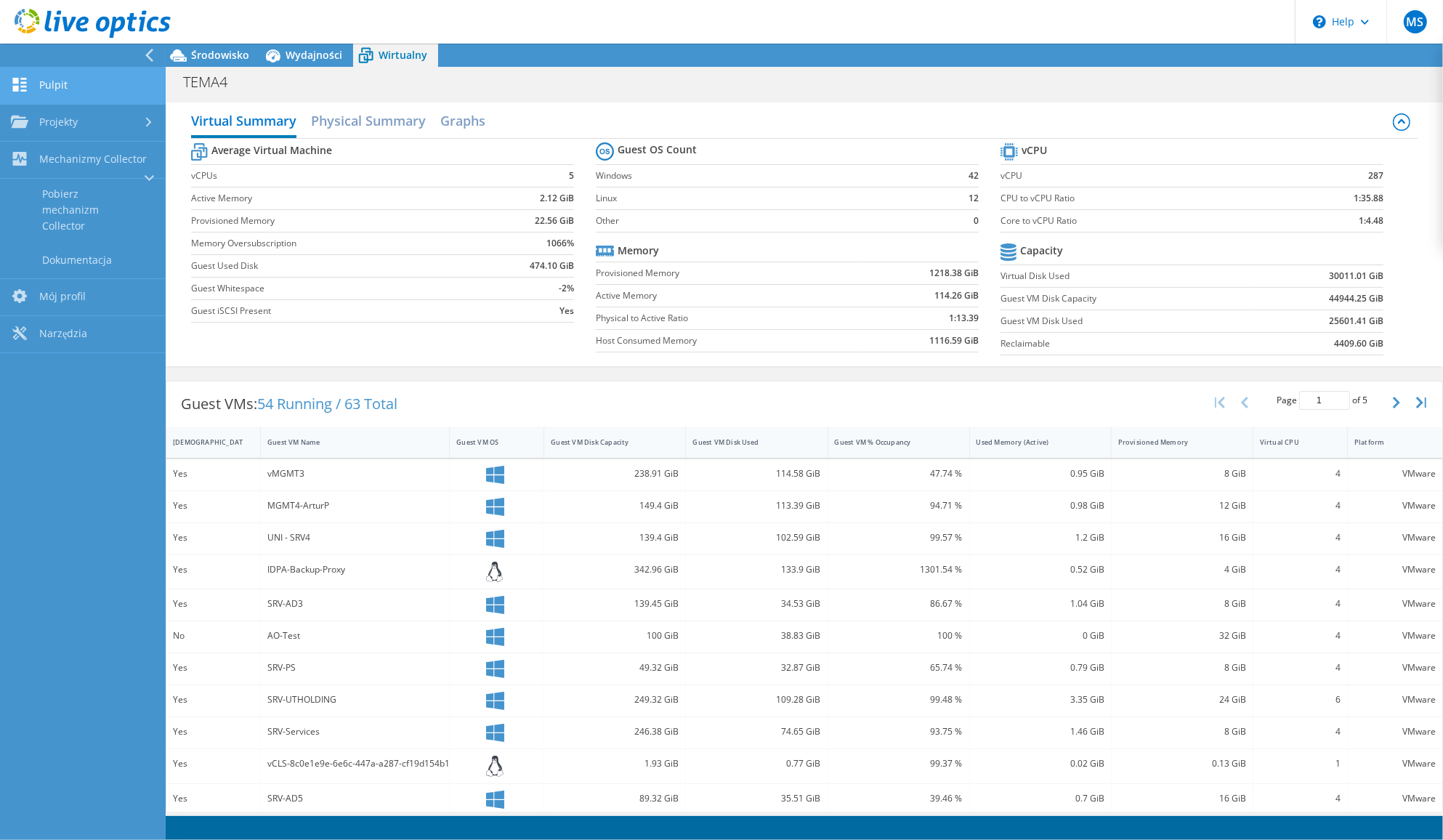
click at [47, 86] on link "Pulpit" at bounding box center [83, 86] width 166 height 37
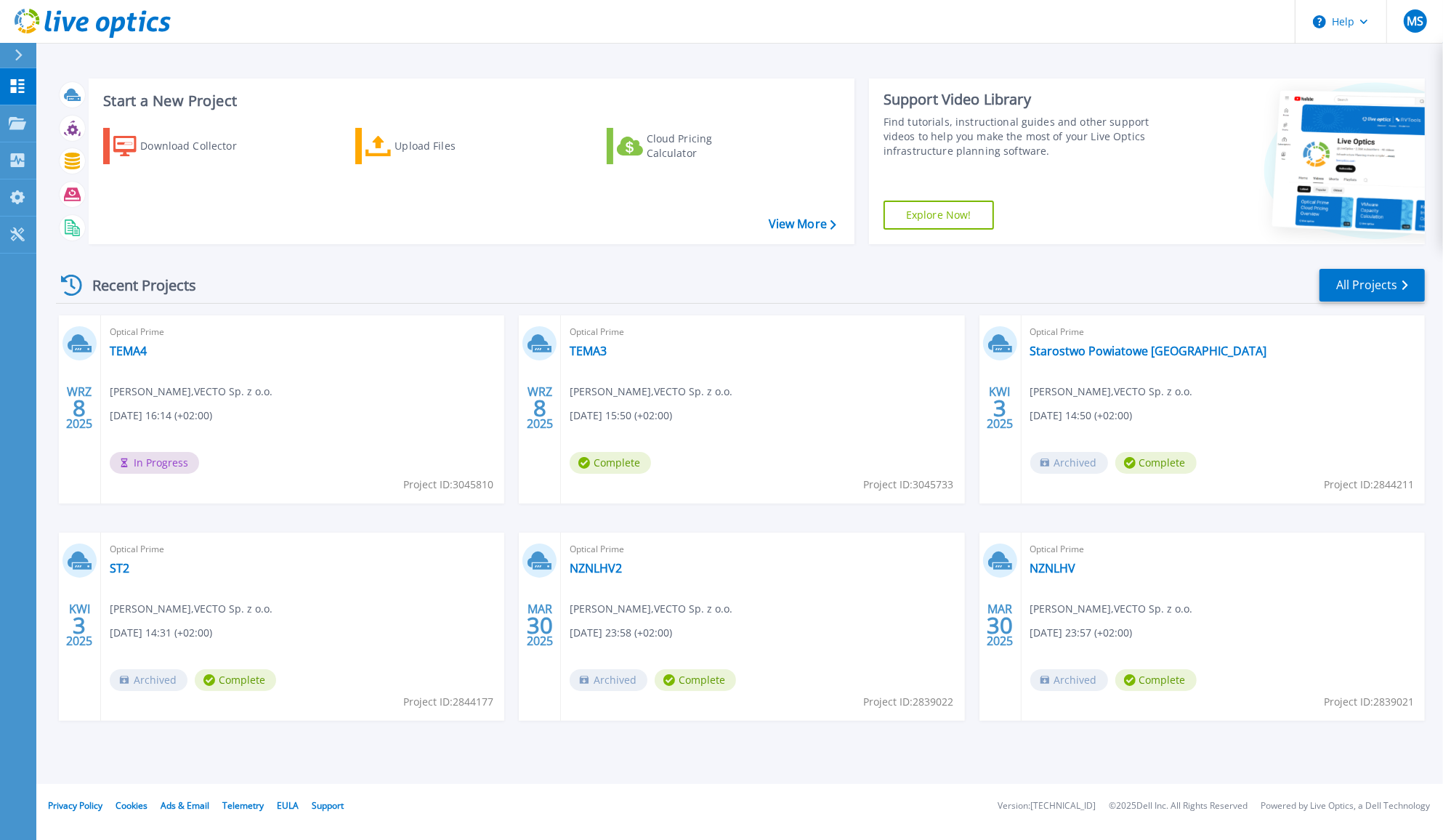
click at [934, 222] on link "Explore Now!" at bounding box center [938, 215] width 110 height 29
